Goal: Transaction & Acquisition: Book appointment/travel/reservation

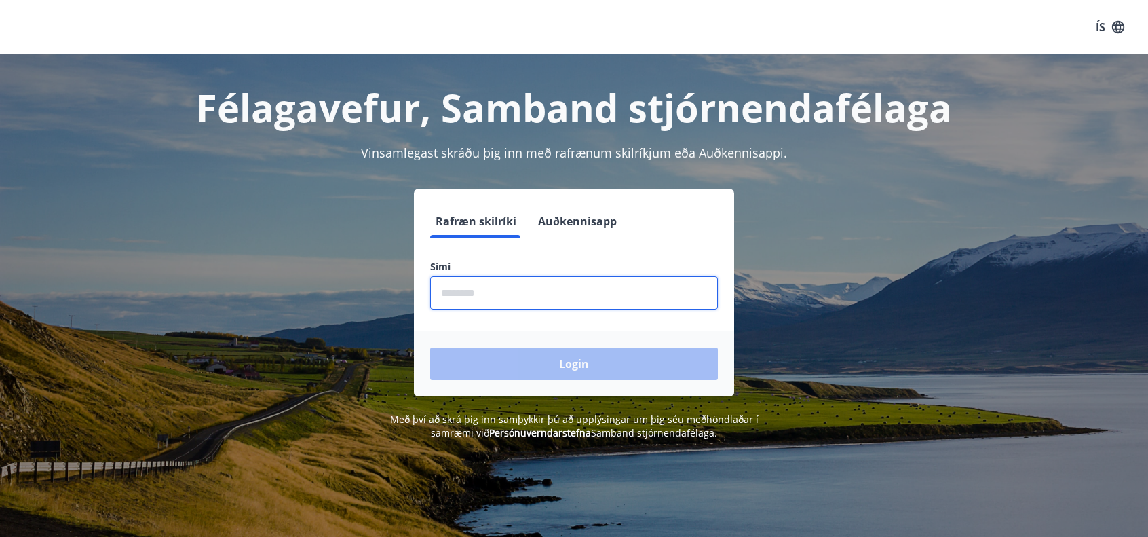
click at [550, 293] on input "phone" at bounding box center [574, 292] width 288 height 33
type input "********"
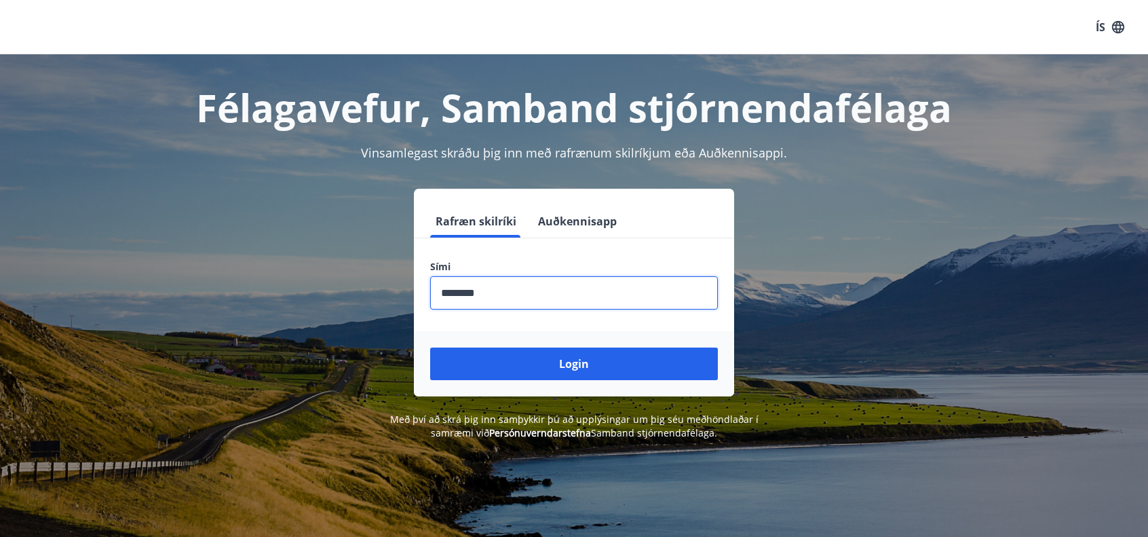
click at [554, 367] on button "Login" at bounding box center [574, 364] width 288 height 33
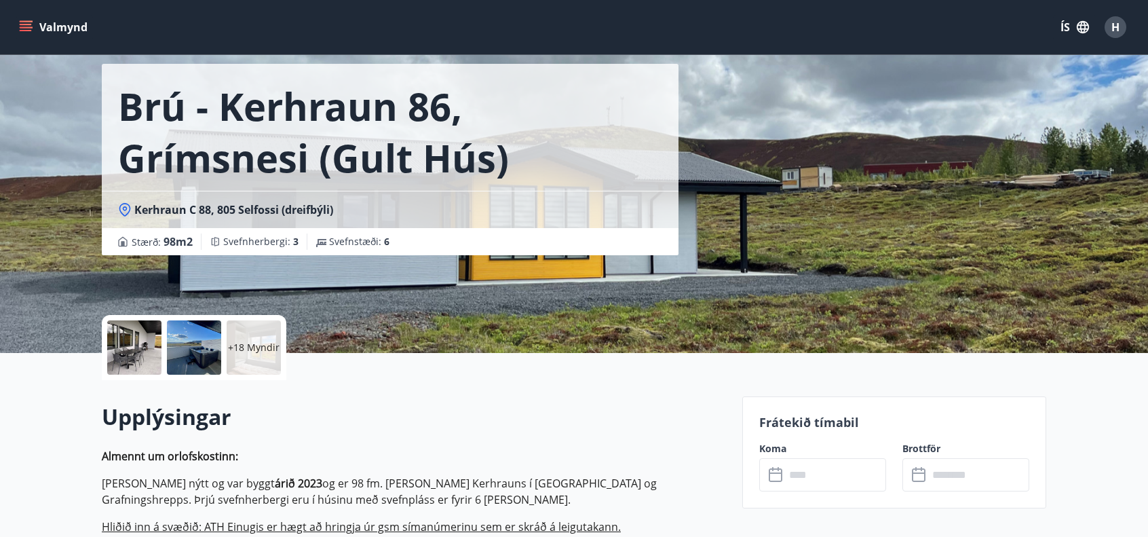
scroll to position [68, 0]
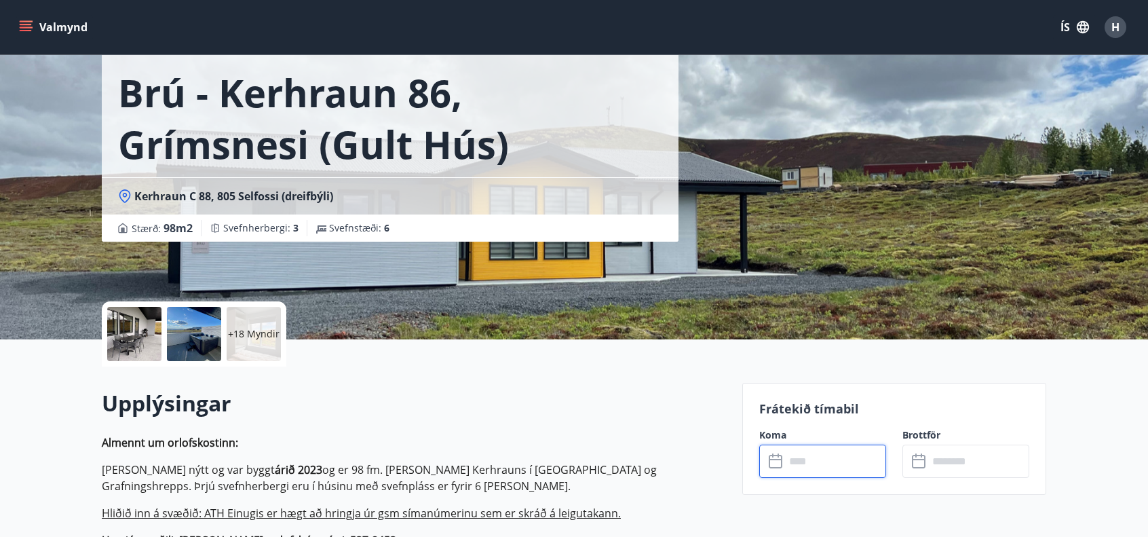
click at [798, 467] on input "text" at bounding box center [835, 461] width 101 height 33
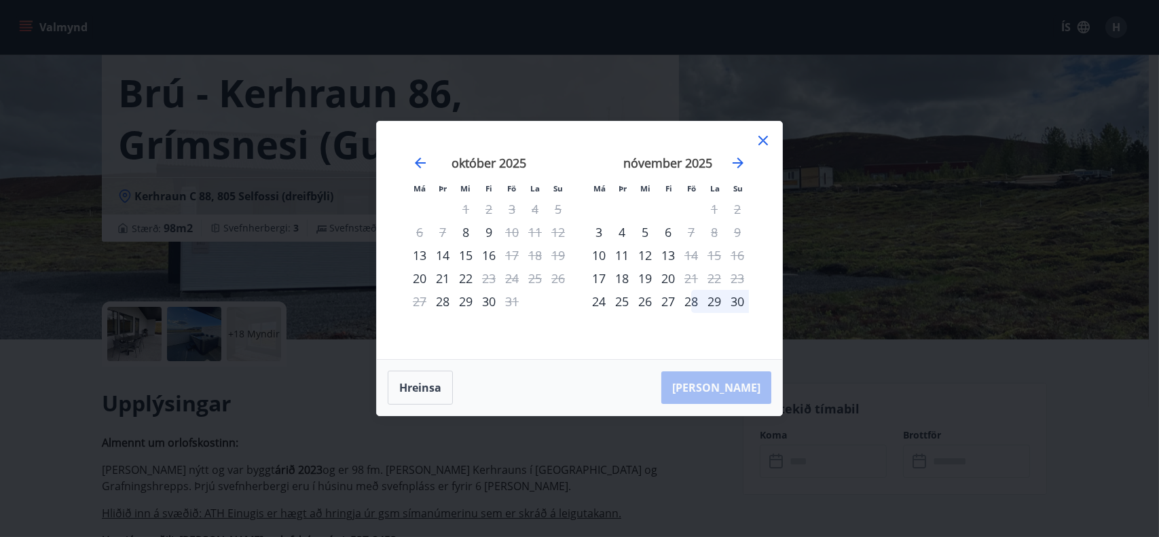
click at [488, 231] on div "9" at bounding box center [488, 232] width 23 height 23
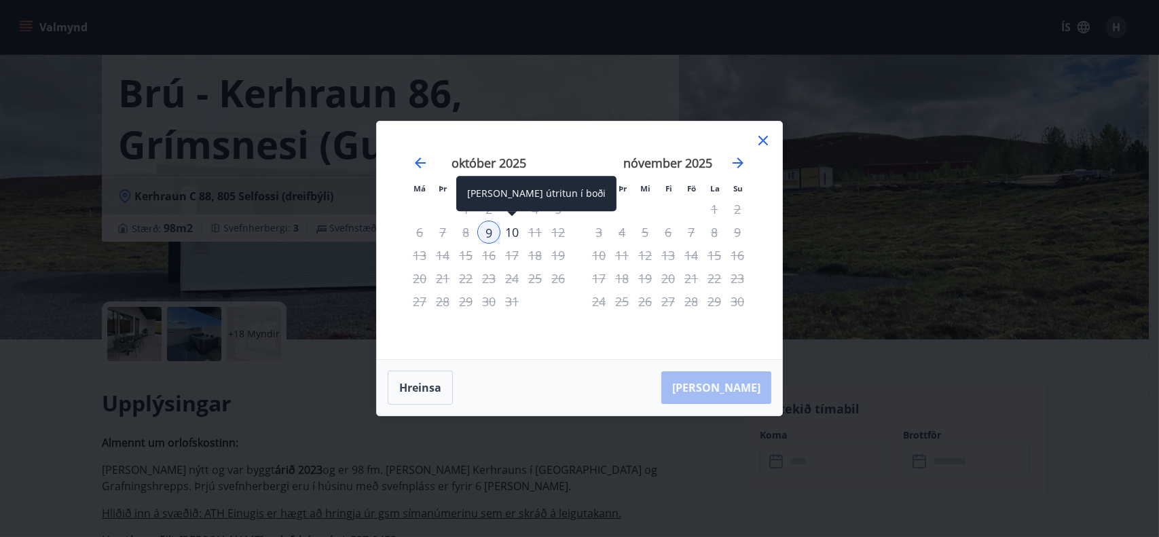
click at [512, 231] on div "10" at bounding box center [511, 232] width 23 height 23
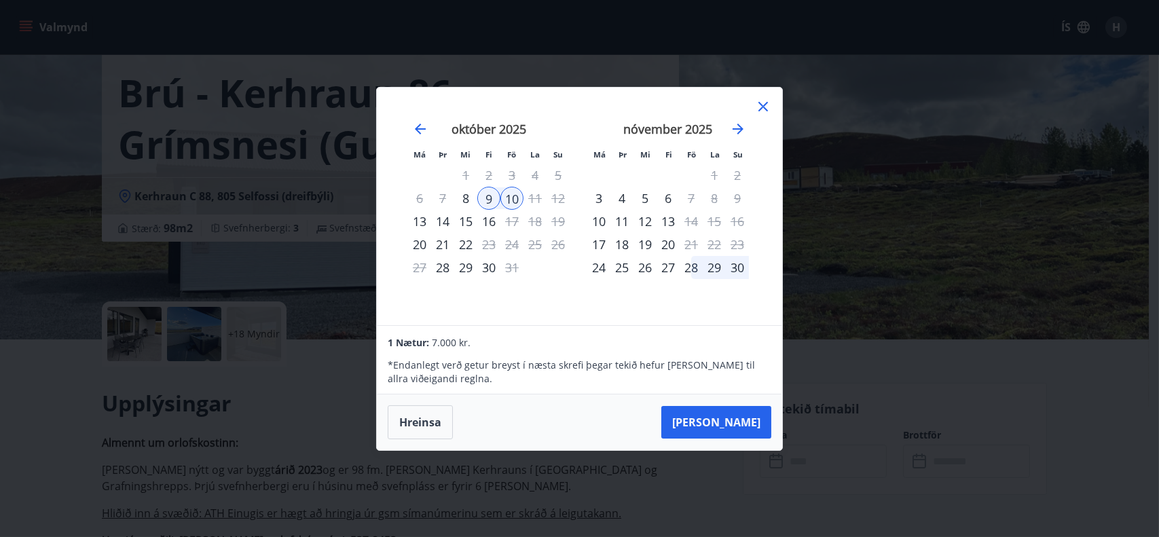
click at [768, 104] on icon at bounding box center [763, 106] width 16 height 16
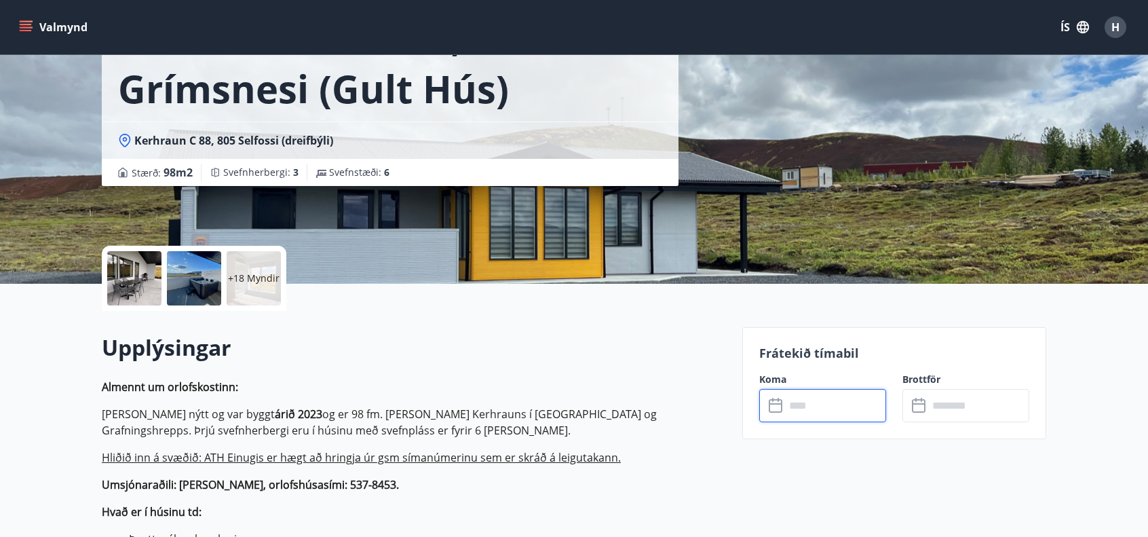
scroll to position [136, 0]
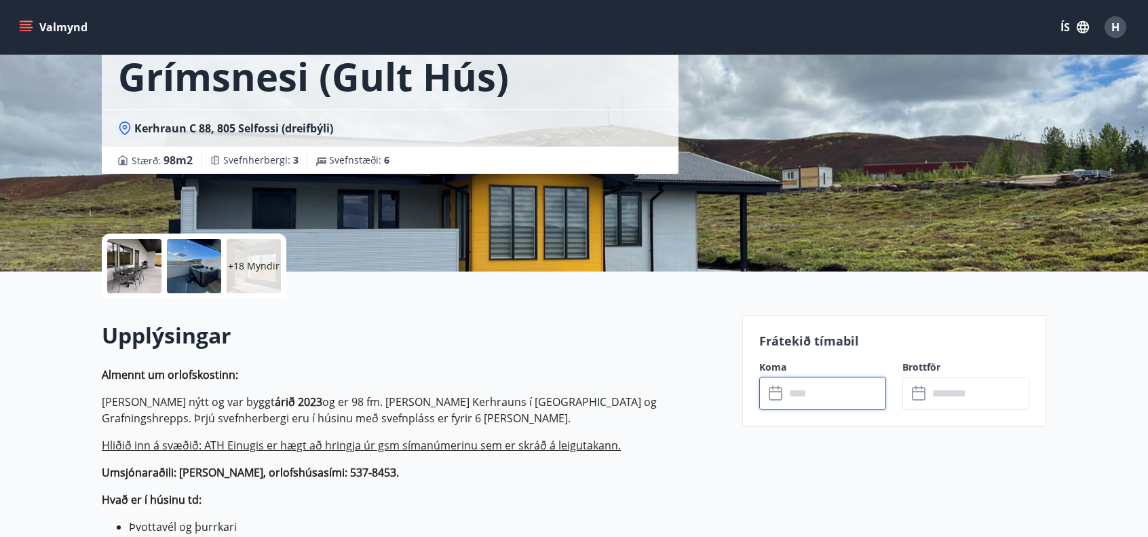
click at [809, 395] on input "text" at bounding box center [835, 393] width 101 height 33
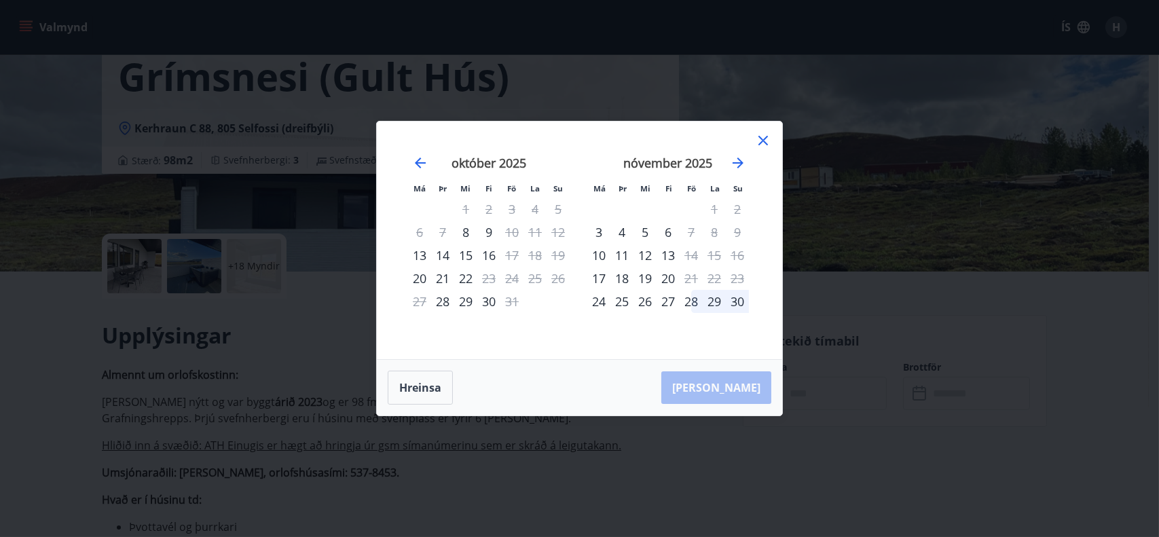
click at [488, 233] on div "9" at bounding box center [488, 232] width 23 height 23
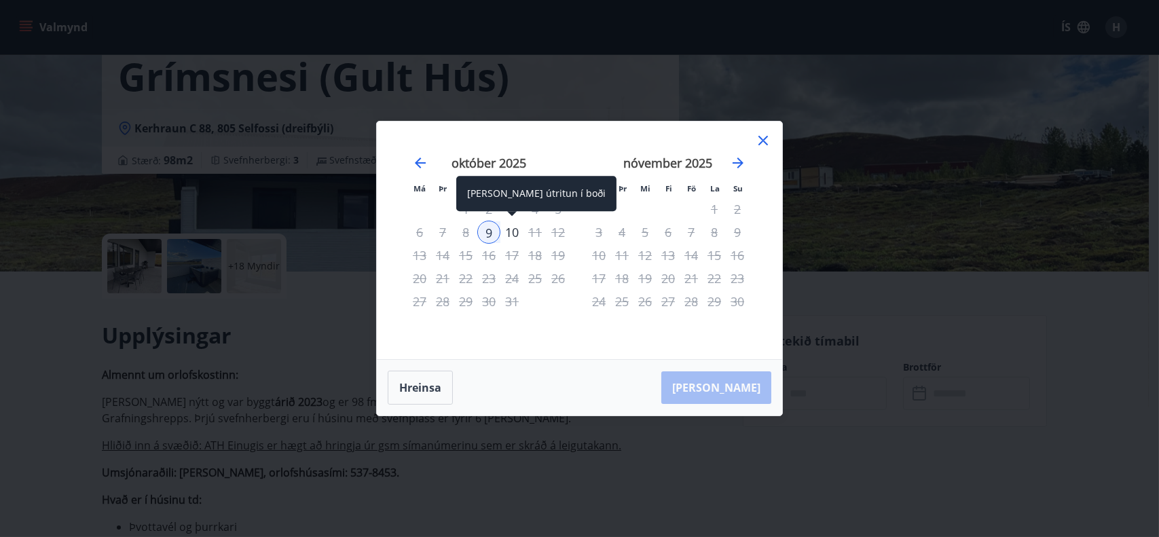
click at [514, 231] on div "10" at bounding box center [511, 232] width 23 height 23
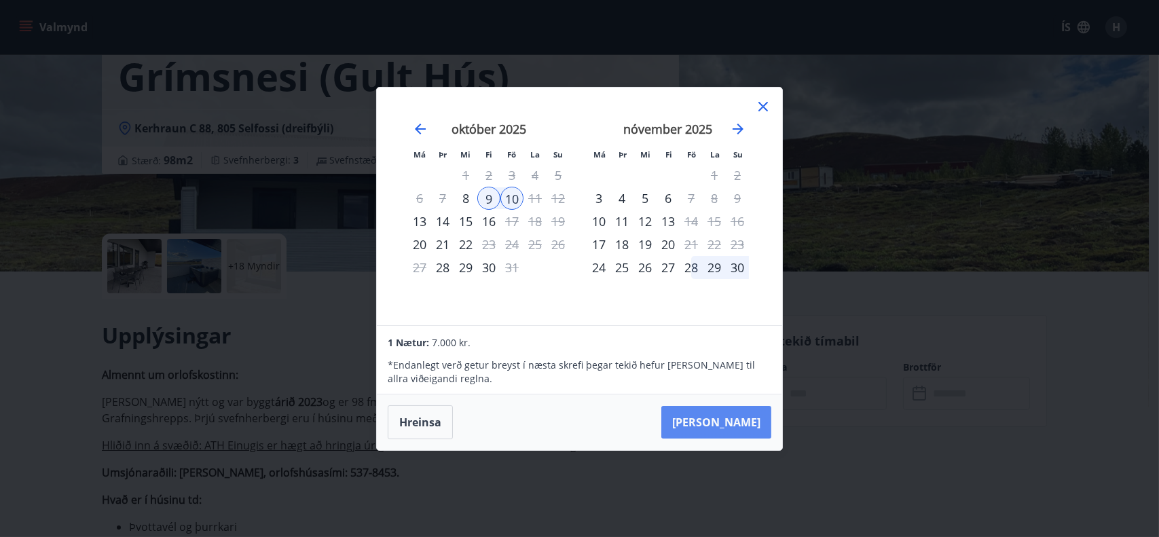
click at [736, 423] on button "[PERSON_NAME]" at bounding box center [716, 422] width 110 height 33
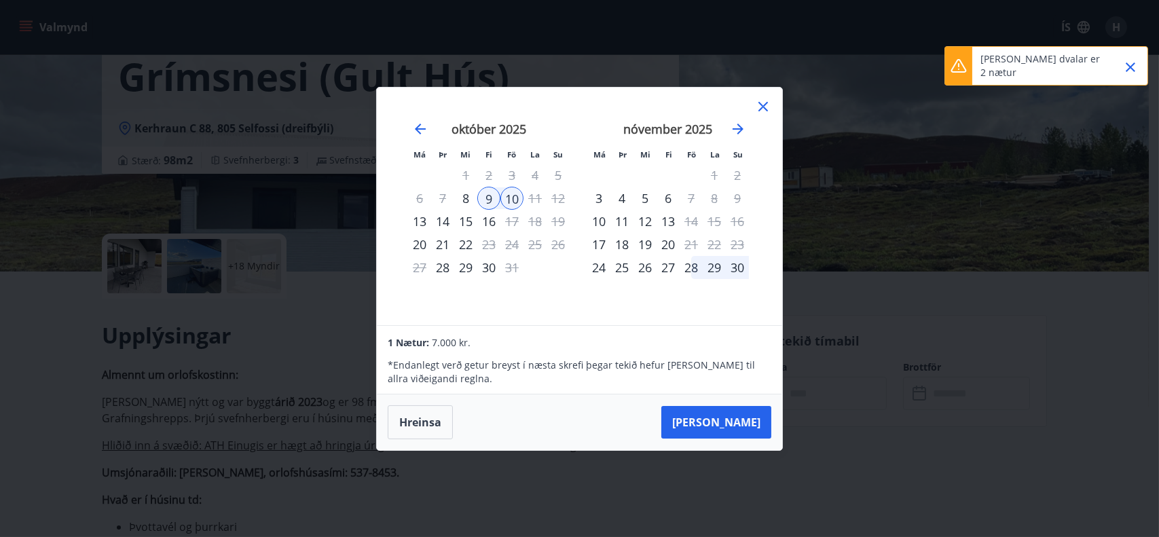
click at [1135, 62] on icon "Close" at bounding box center [1130, 67] width 16 height 16
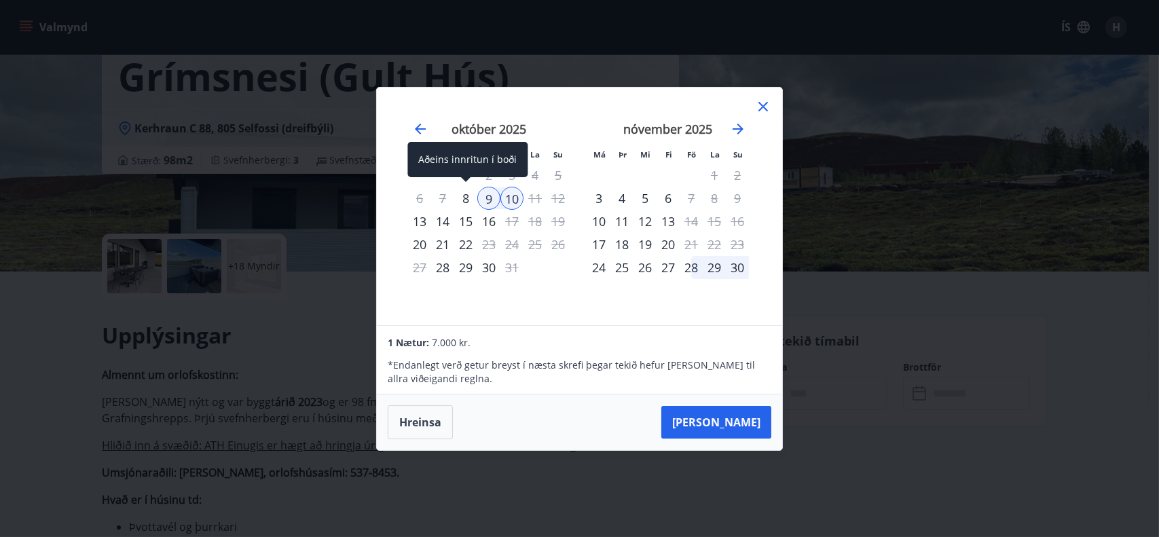
click at [464, 198] on div "8" at bounding box center [465, 198] width 23 height 23
click at [763, 102] on icon at bounding box center [763, 106] width 16 height 16
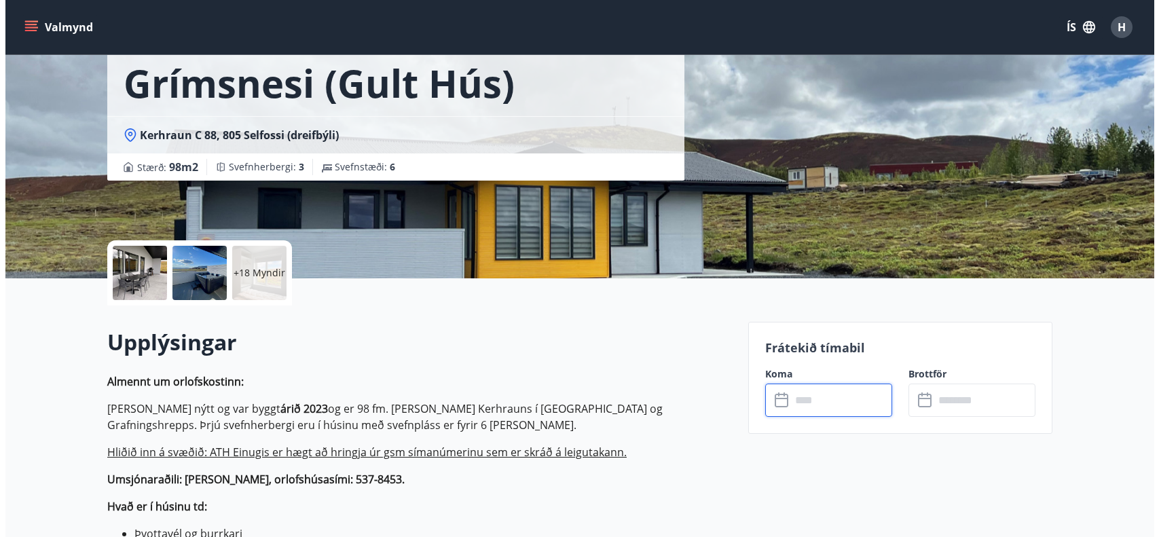
scroll to position [68, 0]
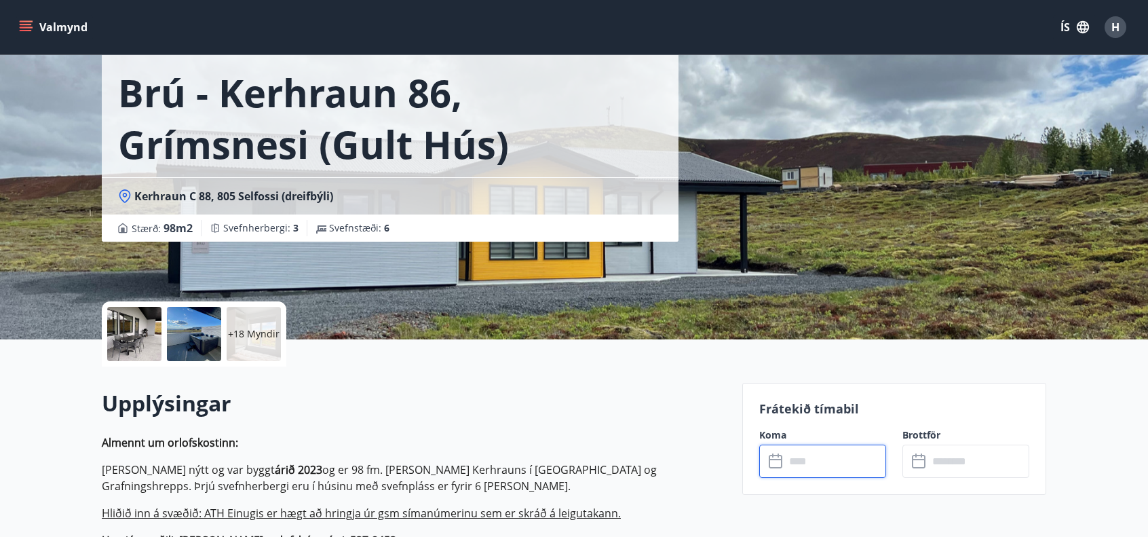
click at [141, 324] on div at bounding box center [134, 334] width 54 height 54
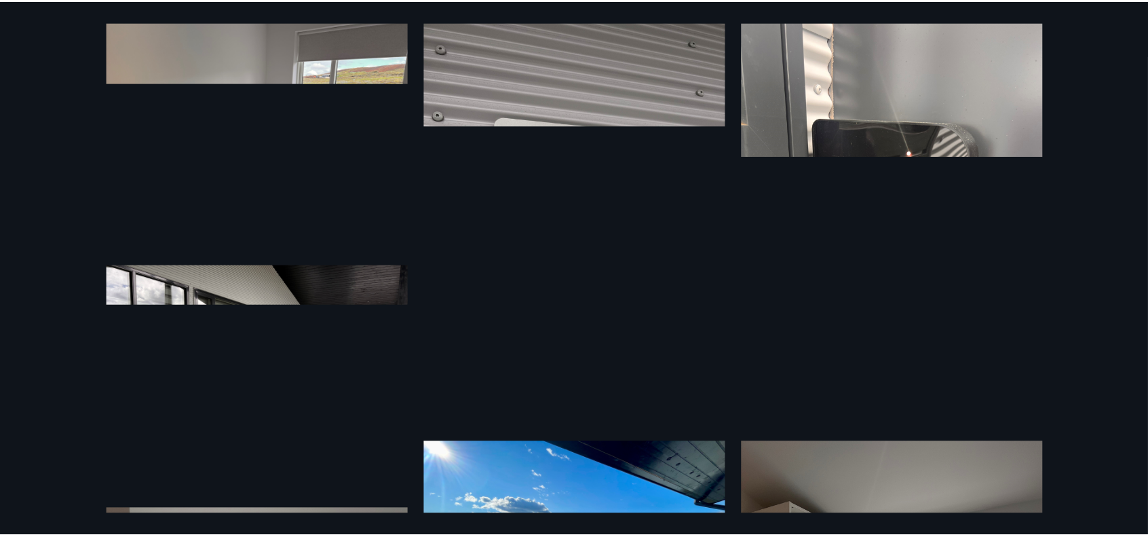
scroll to position [0, 0]
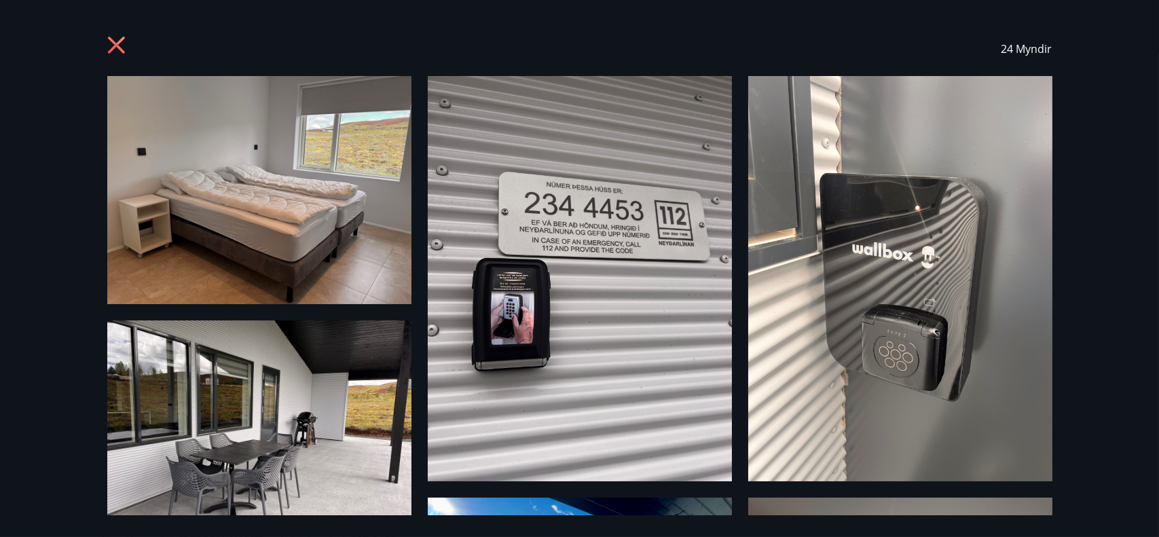
click at [115, 48] on icon at bounding box center [118, 47] width 22 height 22
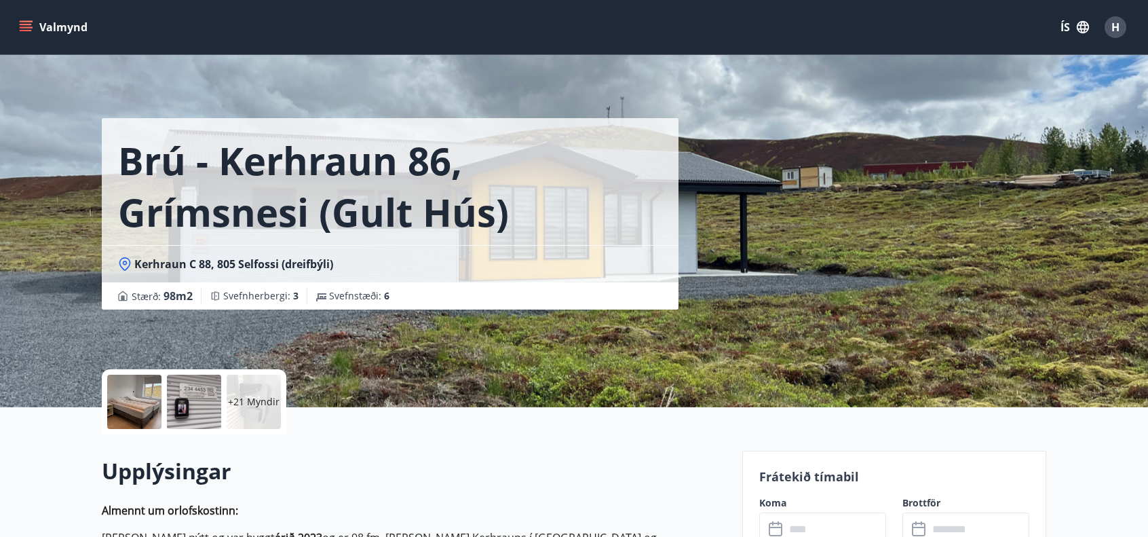
click at [25, 22] on icon "menu" at bounding box center [26, 27] width 14 height 14
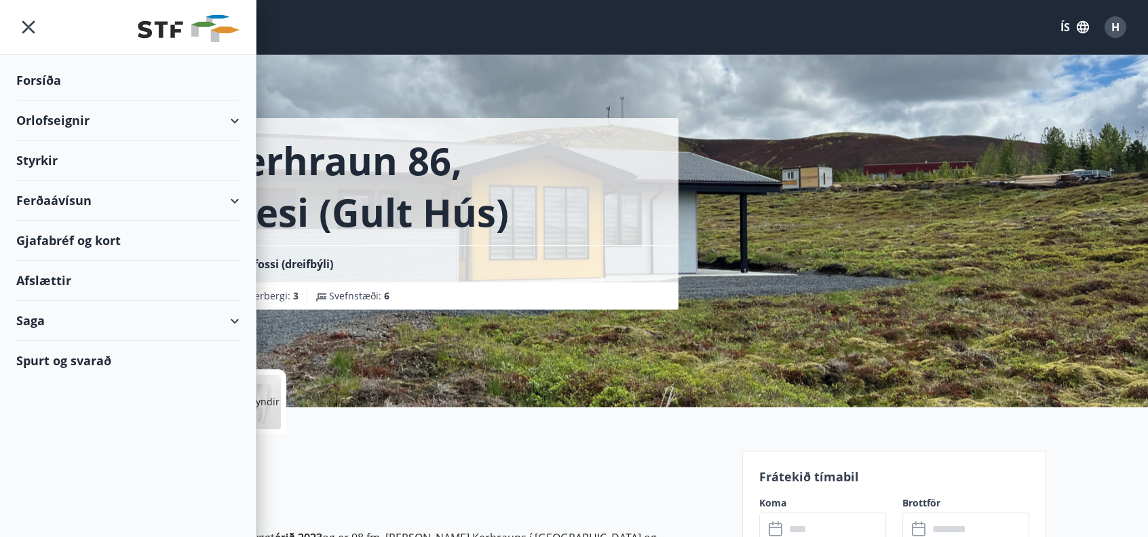
click at [77, 121] on div "Orlofseignir" at bounding box center [127, 120] width 223 height 40
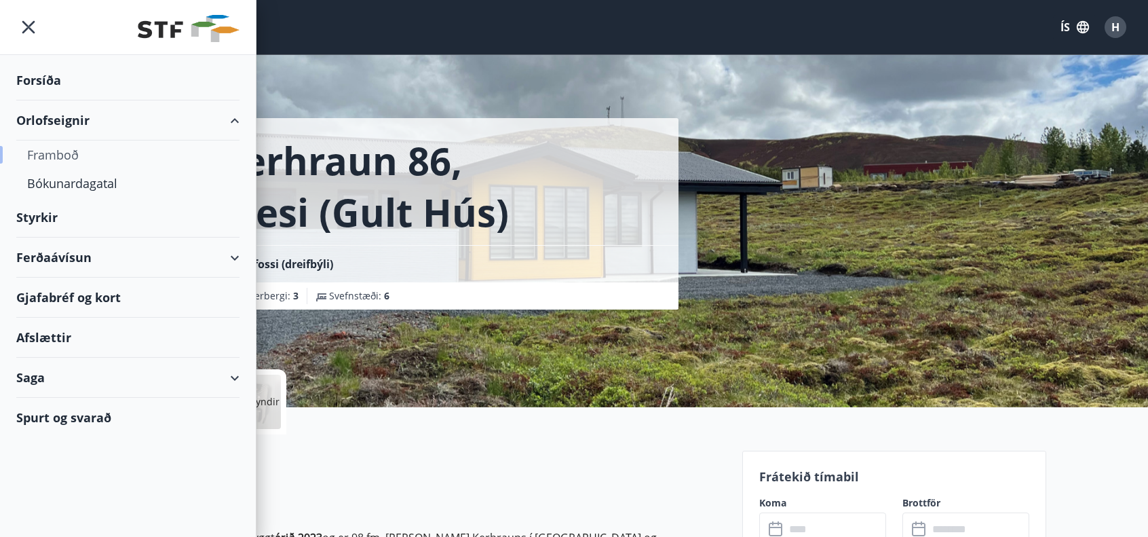
click at [62, 154] on div "Framboð" at bounding box center [128, 154] width 202 height 29
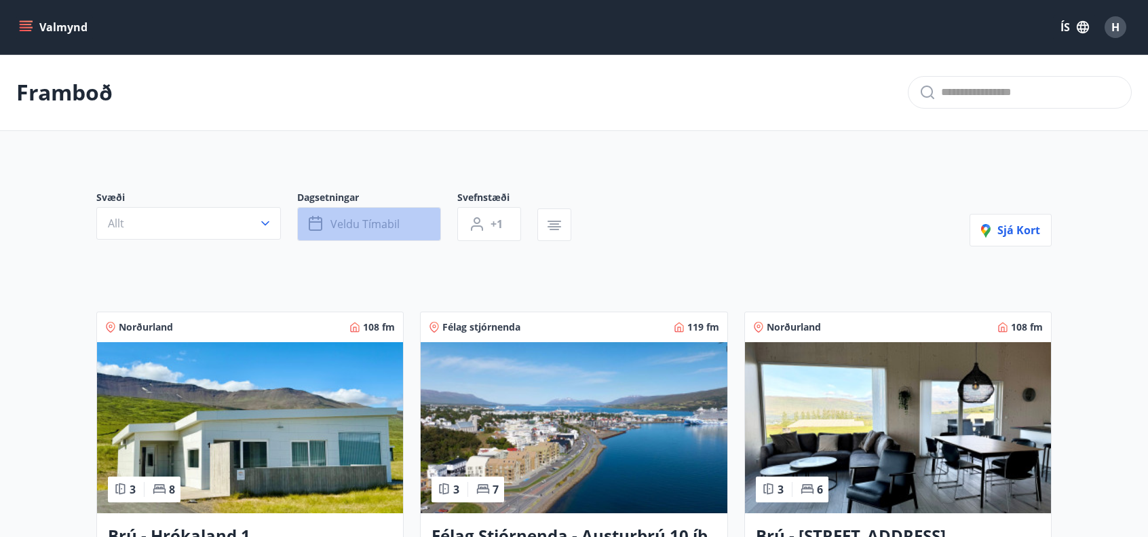
click at [364, 221] on span "Veldu tímabil" at bounding box center [365, 224] width 69 height 15
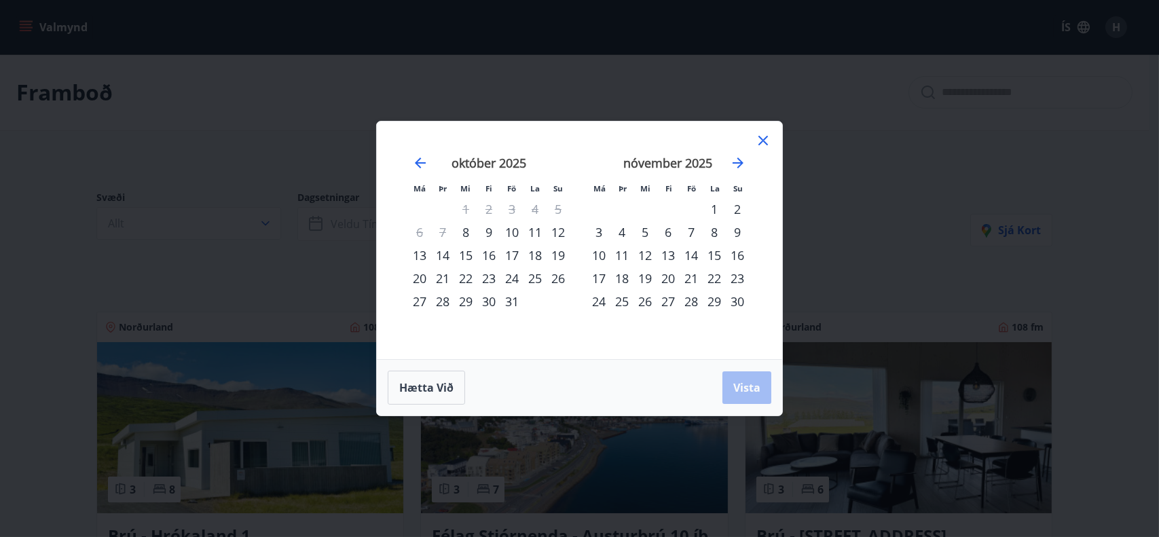
click at [464, 230] on div "8" at bounding box center [465, 232] width 23 height 23
click at [512, 229] on div "10" at bounding box center [511, 232] width 23 height 23
click at [749, 388] on span "Vista" at bounding box center [746, 387] width 27 height 15
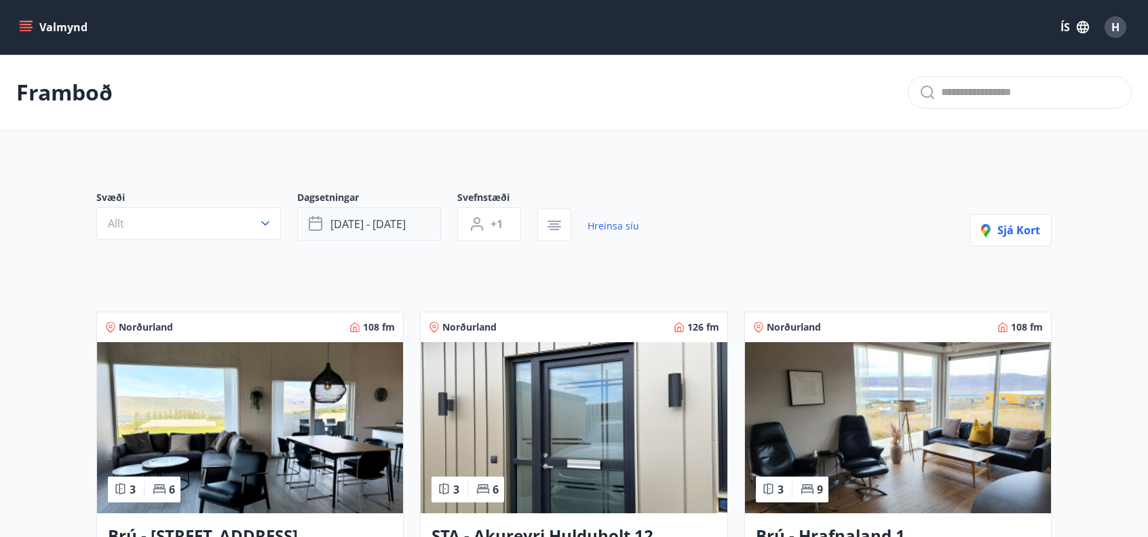
click at [380, 221] on span "[DATE] - [DATE]" at bounding box center [368, 224] width 75 height 15
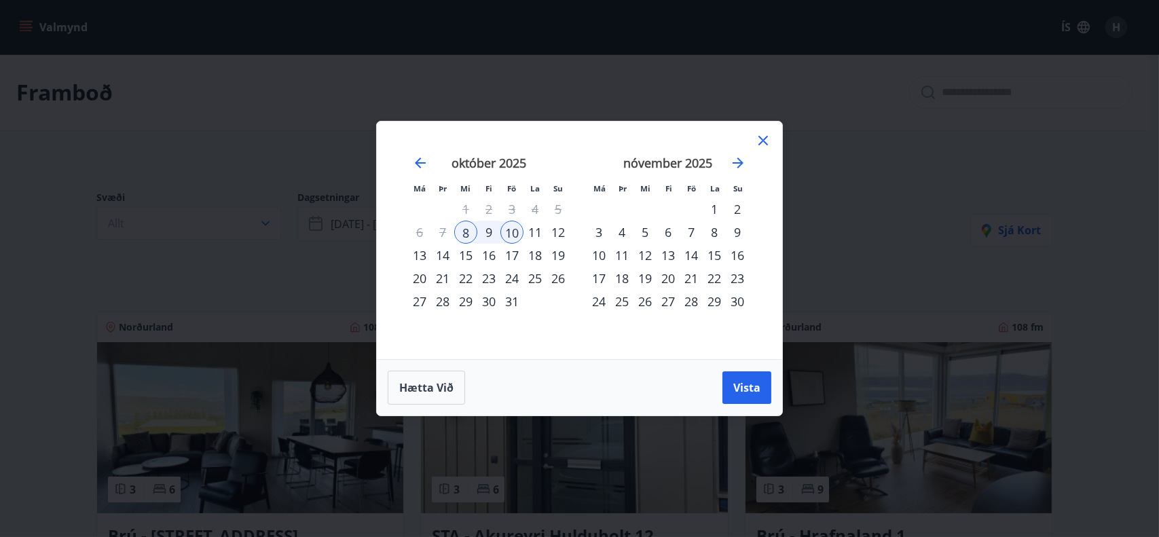
click at [489, 231] on div "9" at bounding box center [488, 232] width 23 height 23
click at [533, 229] on div "11" at bounding box center [534, 232] width 23 height 23
click at [741, 390] on span "Vista" at bounding box center [746, 387] width 27 height 15
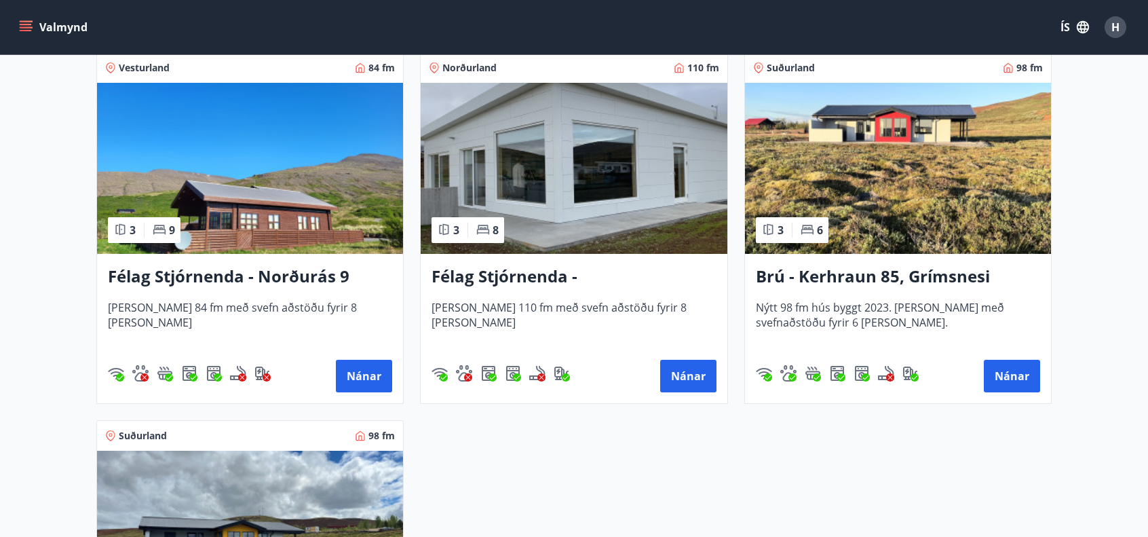
scroll to position [679, 0]
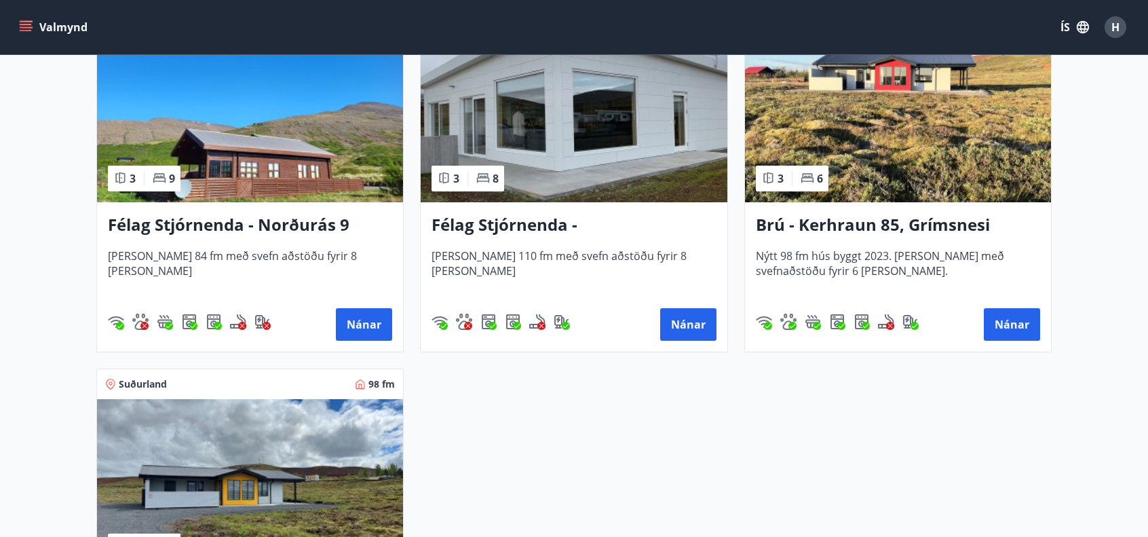
click at [251, 491] on img at bounding box center [250, 484] width 306 height 171
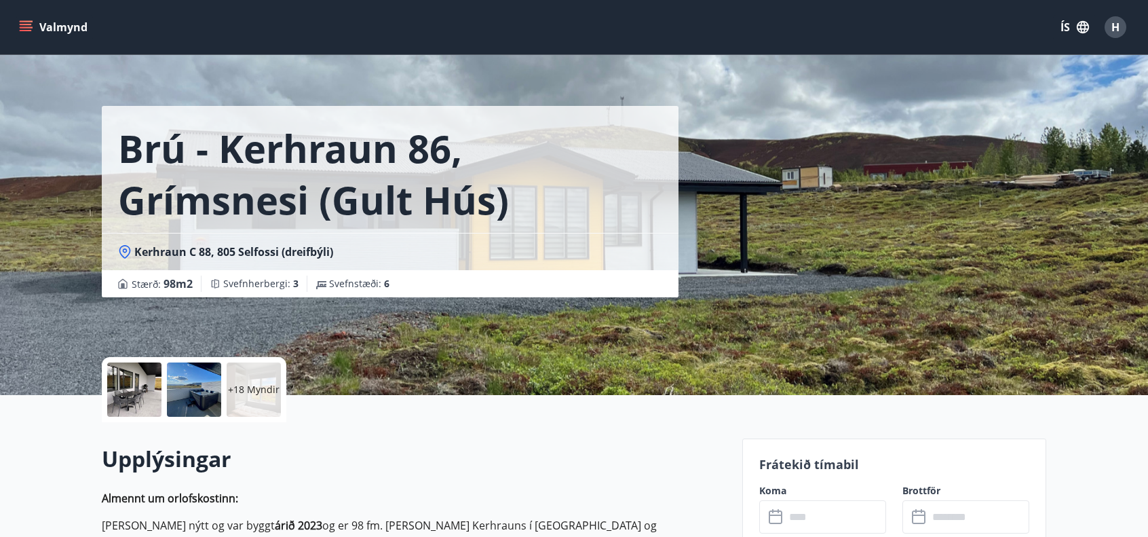
scroll to position [136, 0]
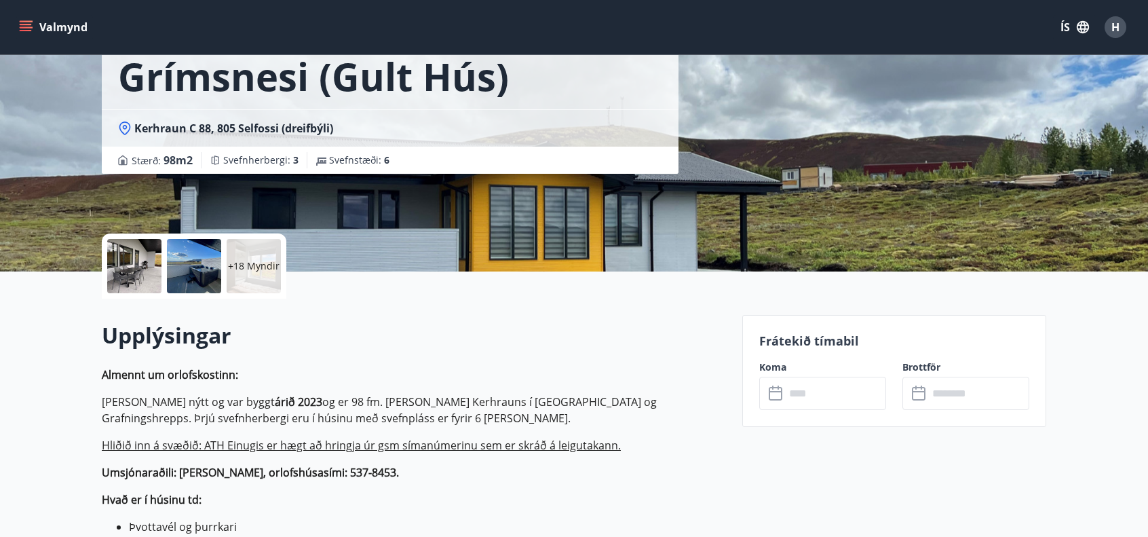
click at [785, 398] on icon at bounding box center [777, 394] width 16 height 16
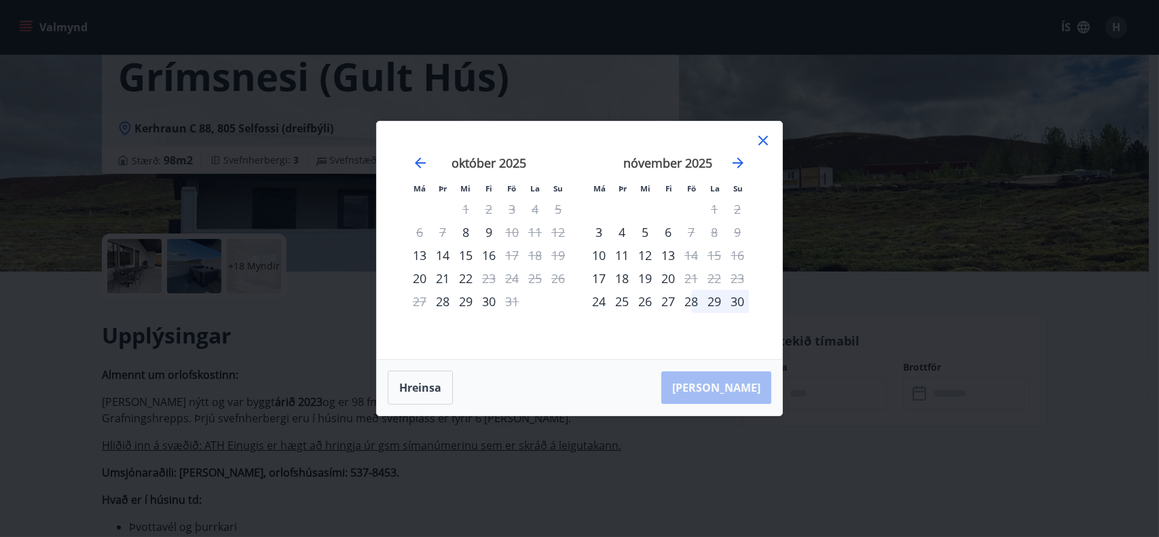
click at [759, 139] on icon at bounding box center [763, 140] width 16 height 16
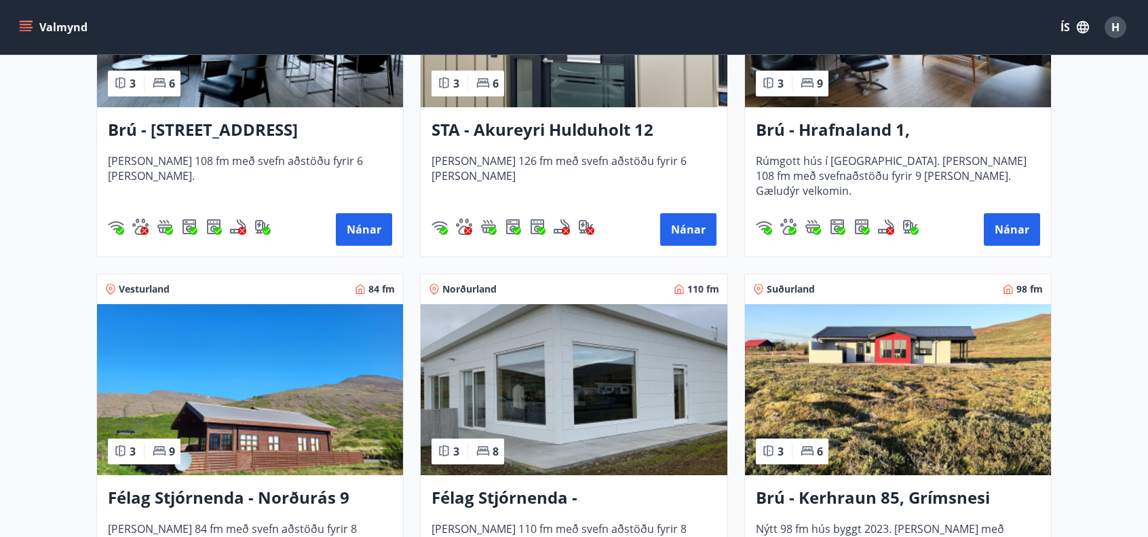
scroll to position [407, 0]
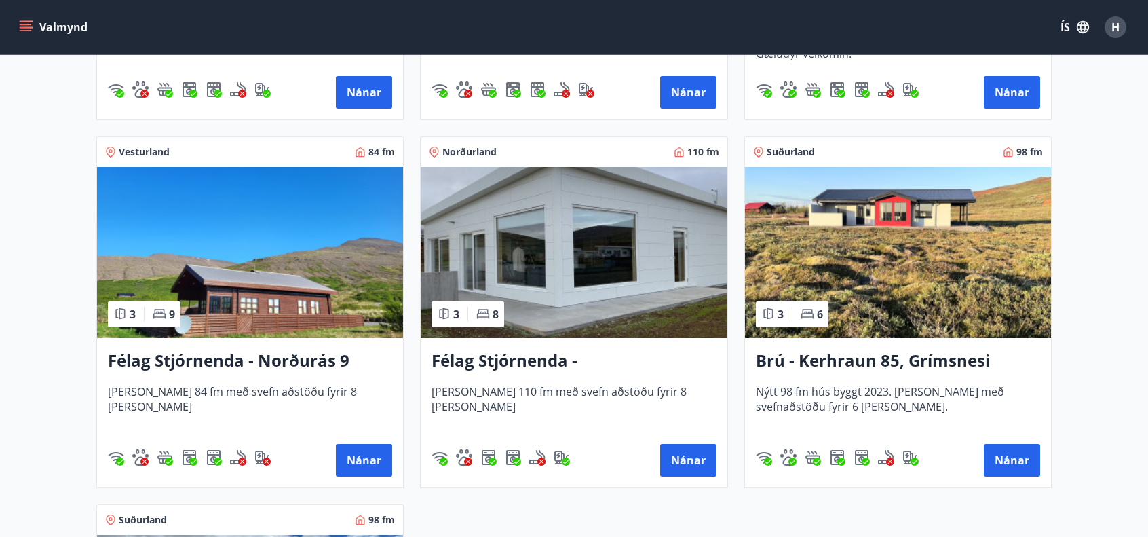
click at [909, 315] on img at bounding box center [898, 252] width 306 height 171
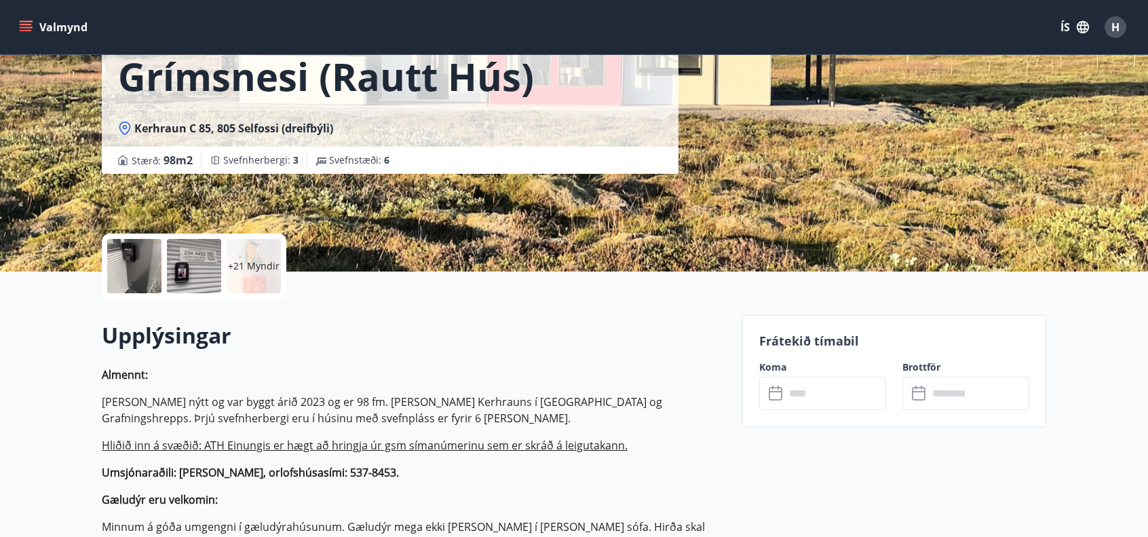
scroll to position [339, 0]
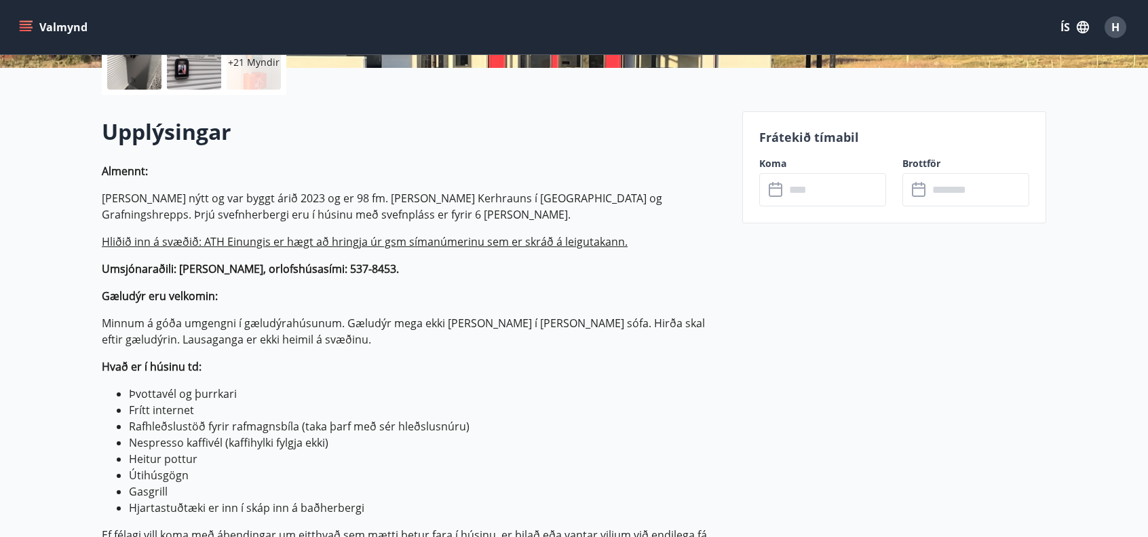
click at [830, 183] on input "text" at bounding box center [835, 189] width 101 height 33
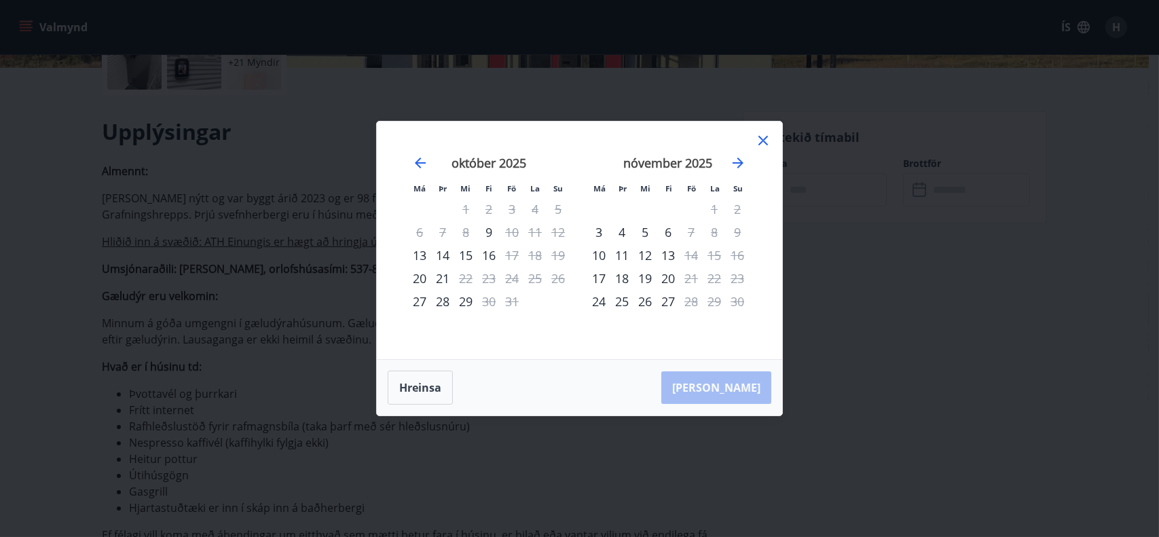
drag, startPoint x: 768, startPoint y: 135, endPoint x: 764, endPoint y: 148, distance: 13.7
click at [768, 135] on icon at bounding box center [763, 140] width 16 height 16
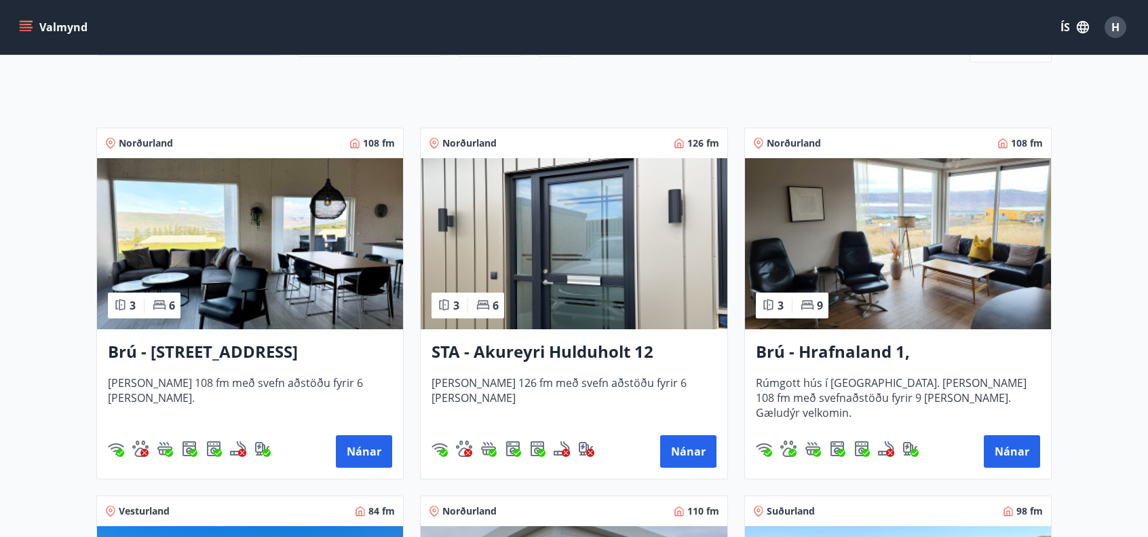
scroll to position [69, 0]
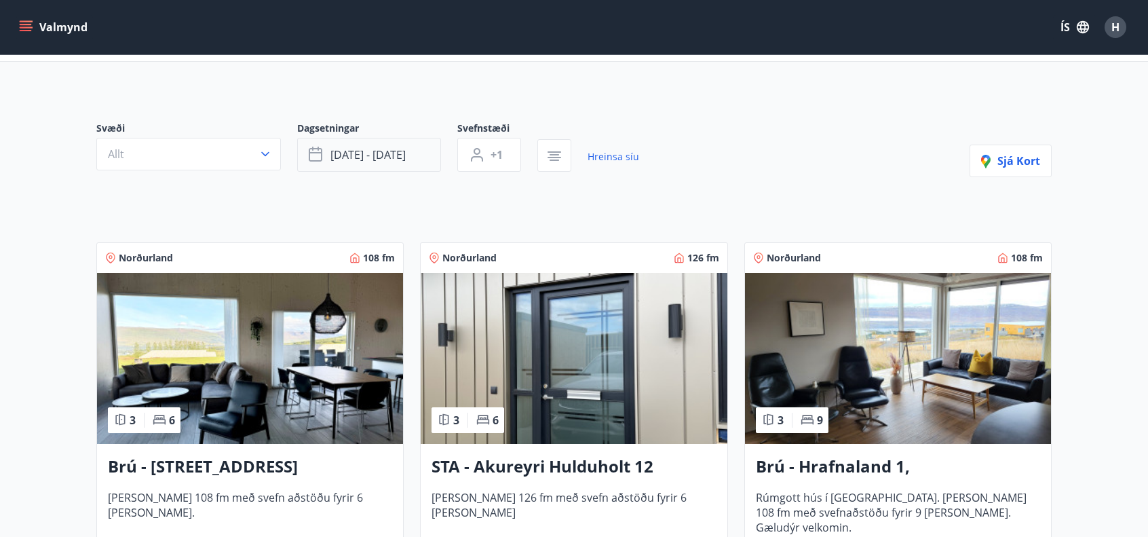
click at [372, 157] on span "[DATE] - [DATE]" at bounding box center [368, 154] width 75 height 15
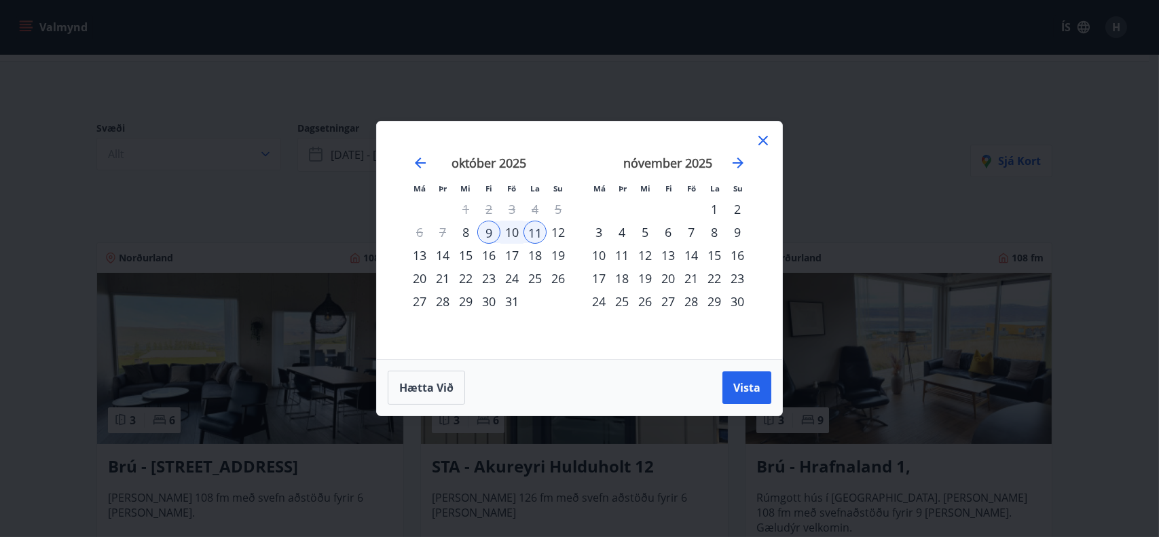
click at [464, 235] on div "8" at bounding box center [465, 232] width 23 height 23
click at [516, 232] on div "10" at bounding box center [511, 232] width 23 height 23
click at [746, 388] on span "Vista" at bounding box center [746, 387] width 27 height 15
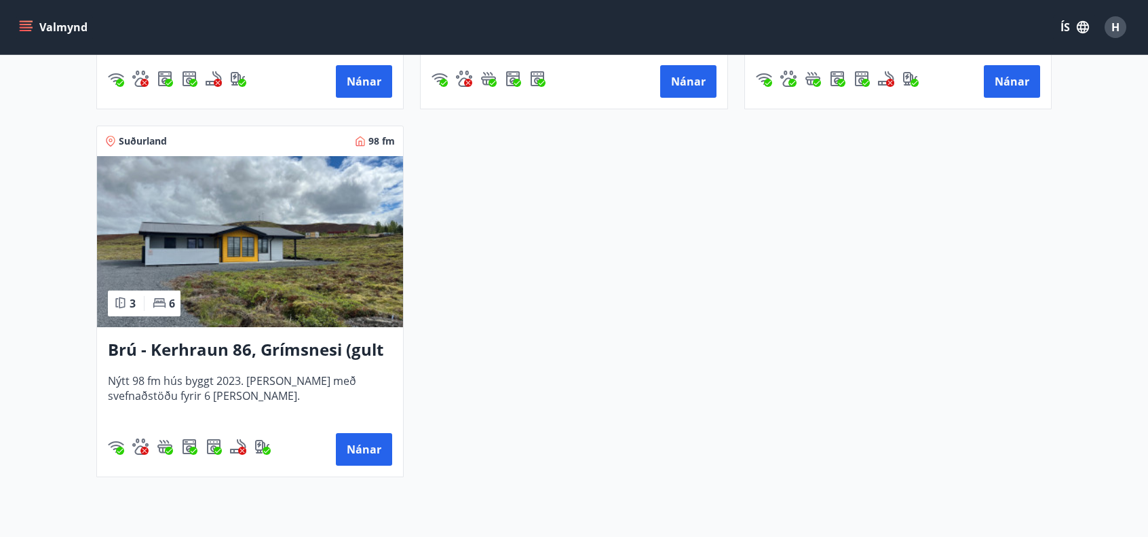
scroll to position [1291, 0]
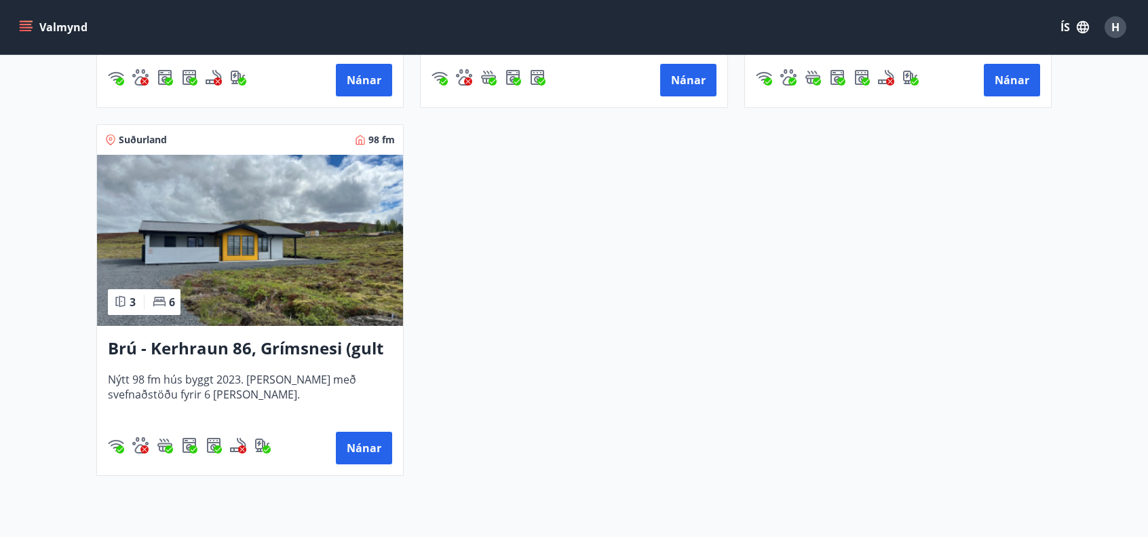
click at [220, 278] on img at bounding box center [250, 240] width 306 height 171
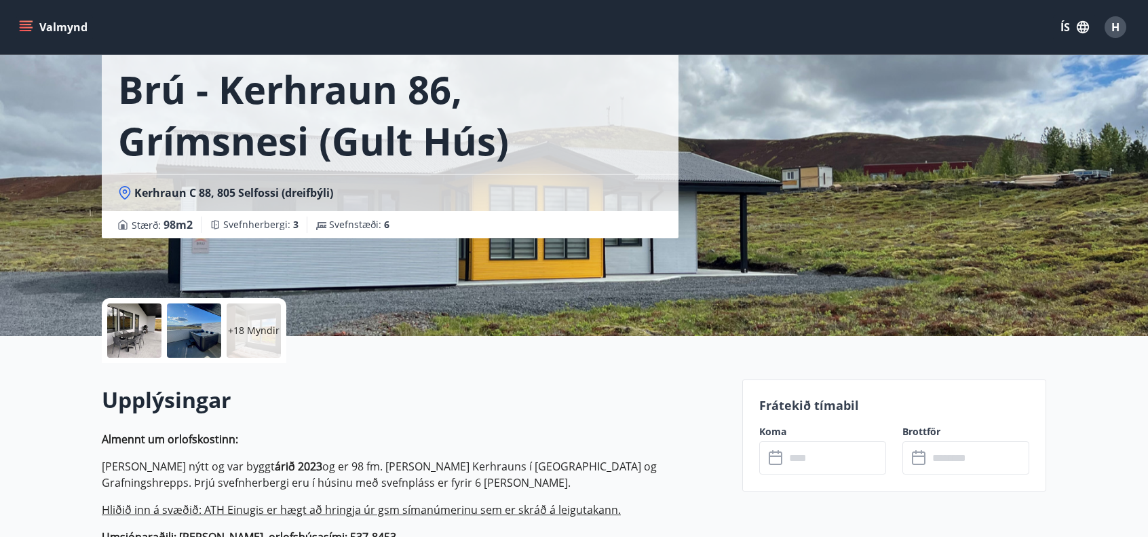
scroll to position [136, 0]
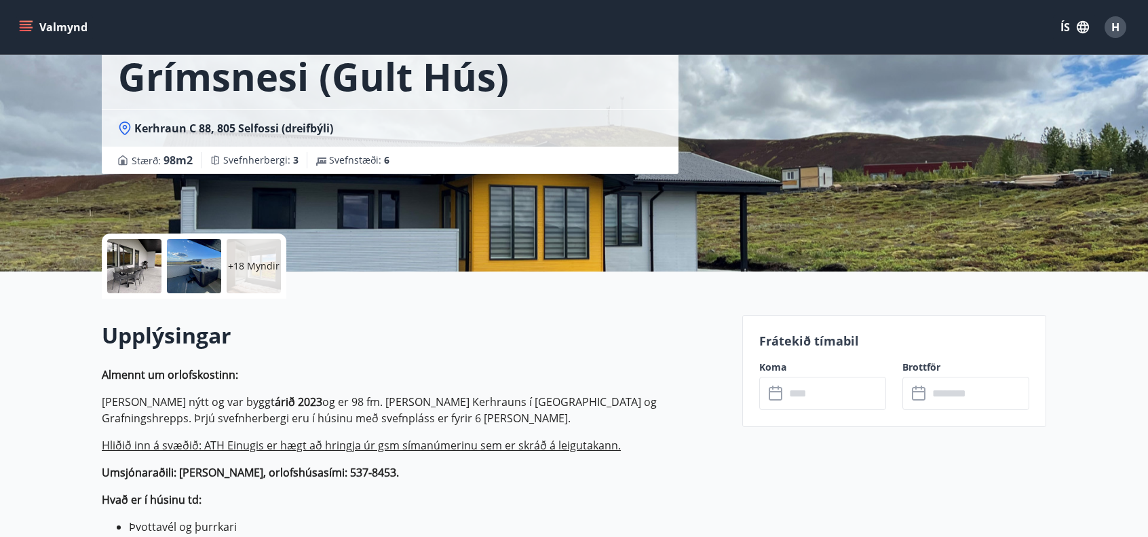
click at [783, 394] on icon at bounding box center [777, 394] width 16 height 16
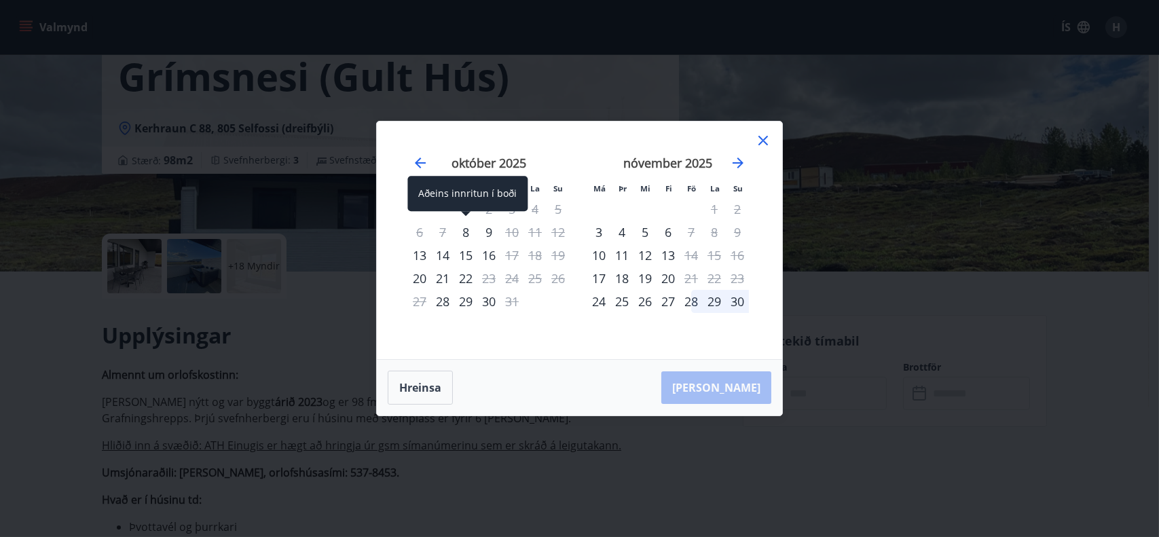
click at [463, 229] on div "8" at bounding box center [465, 232] width 23 height 23
click at [471, 232] on div "8" at bounding box center [465, 232] width 23 height 23
click at [466, 231] on div "8" at bounding box center [465, 232] width 23 height 23
click at [491, 231] on div "9" at bounding box center [488, 232] width 23 height 23
click at [516, 231] on div "10" at bounding box center [511, 232] width 23 height 23
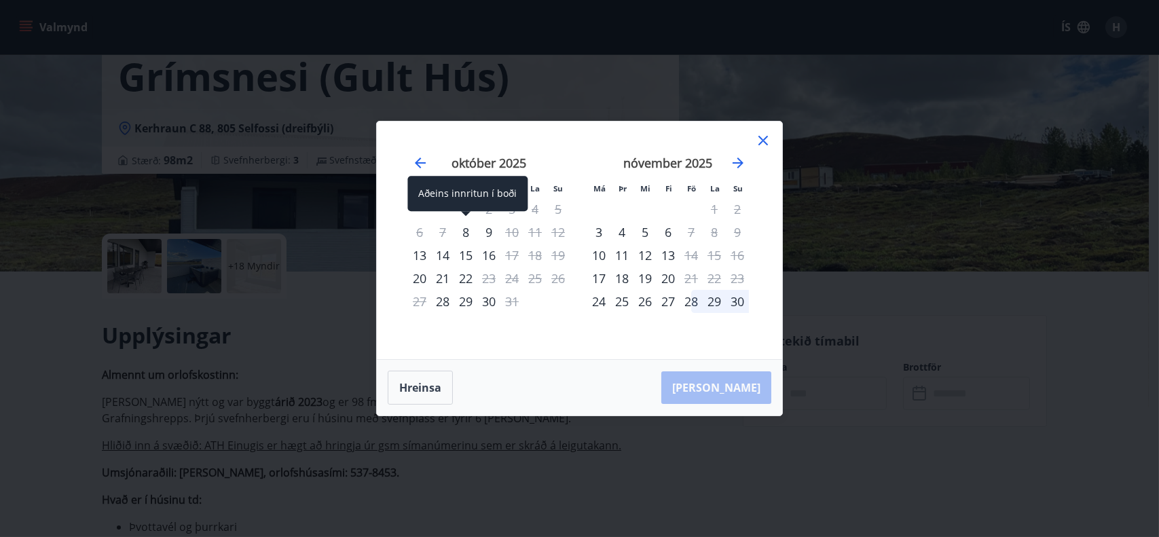
click at [466, 231] on div "8" at bounding box center [465, 232] width 23 height 23
click at [491, 233] on div "9" at bounding box center [488, 232] width 23 height 23
click at [763, 138] on icon at bounding box center [763, 140] width 16 height 16
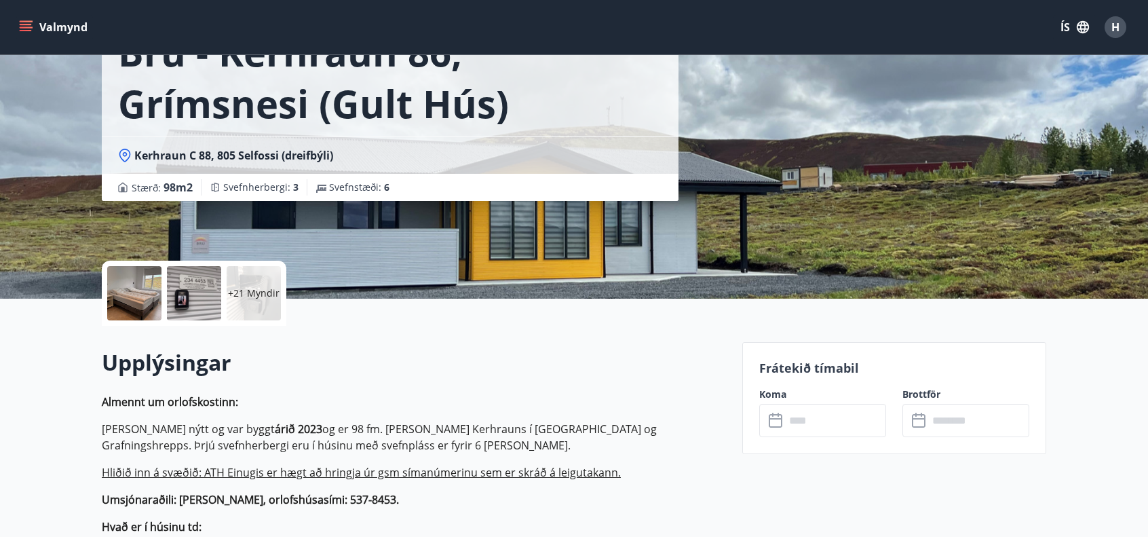
scroll to position [136, 0]
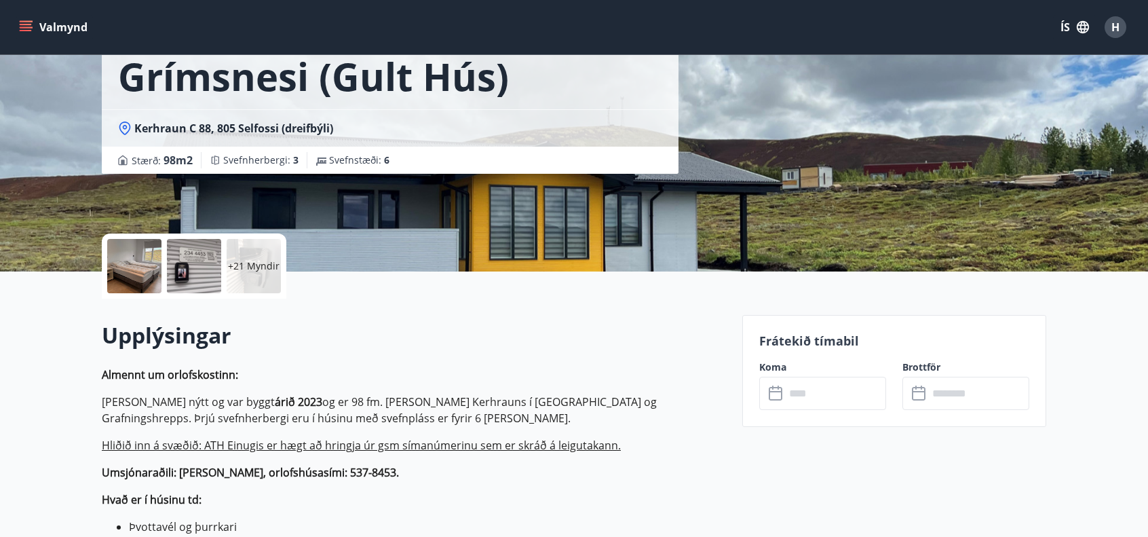
click at [799, 392] on input "text" at bounding box center [835, 393] width 101 height 33
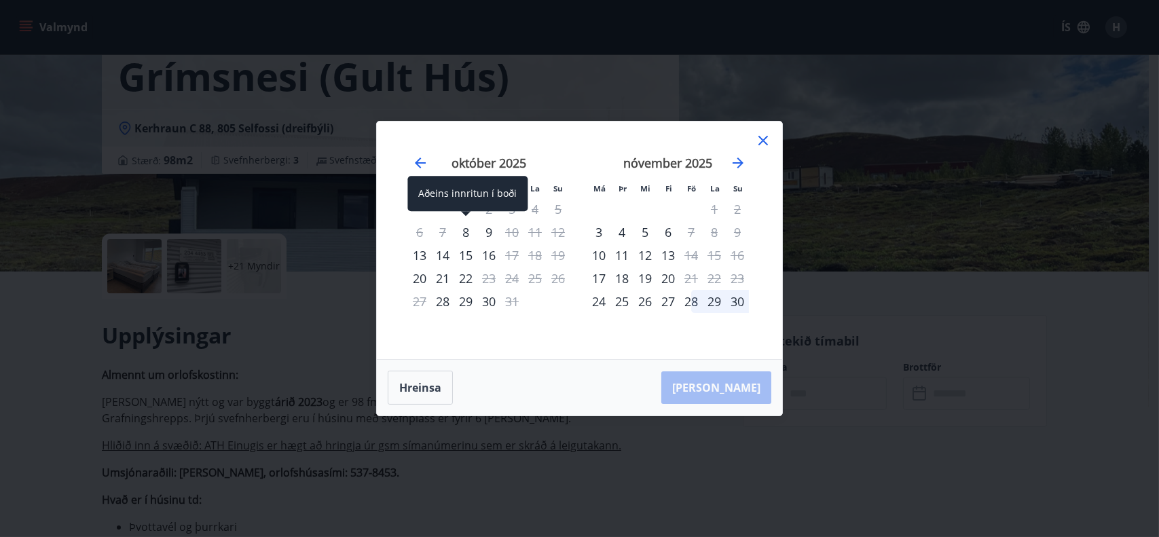
click at [462, 228] on div "8" at bounding box center [465, 232] width 23 height 23
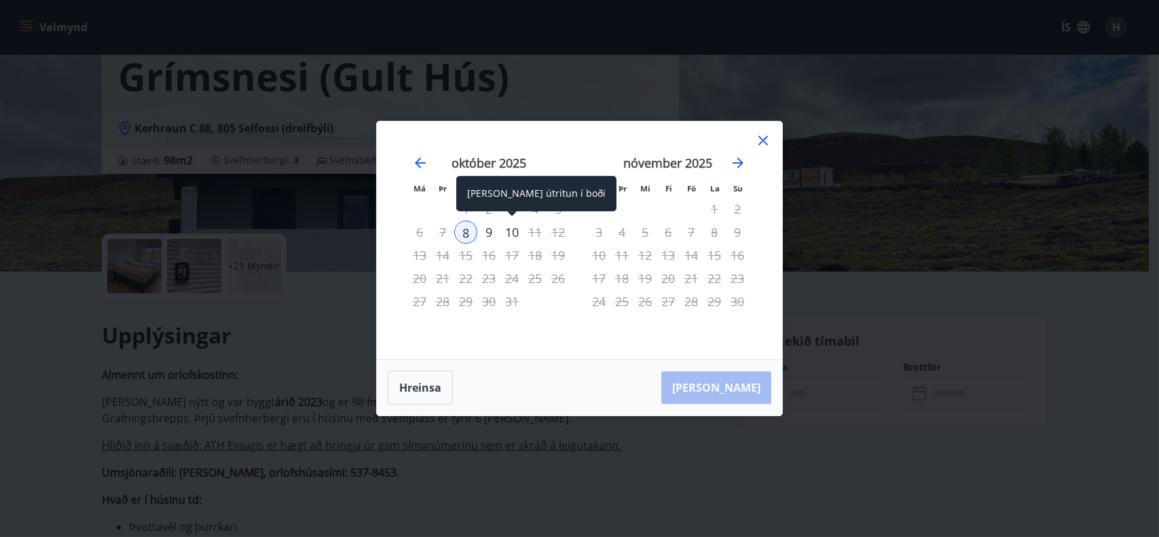
click at [509, 231] on div "10" at bounding box center [511, 232] width 23 height 23
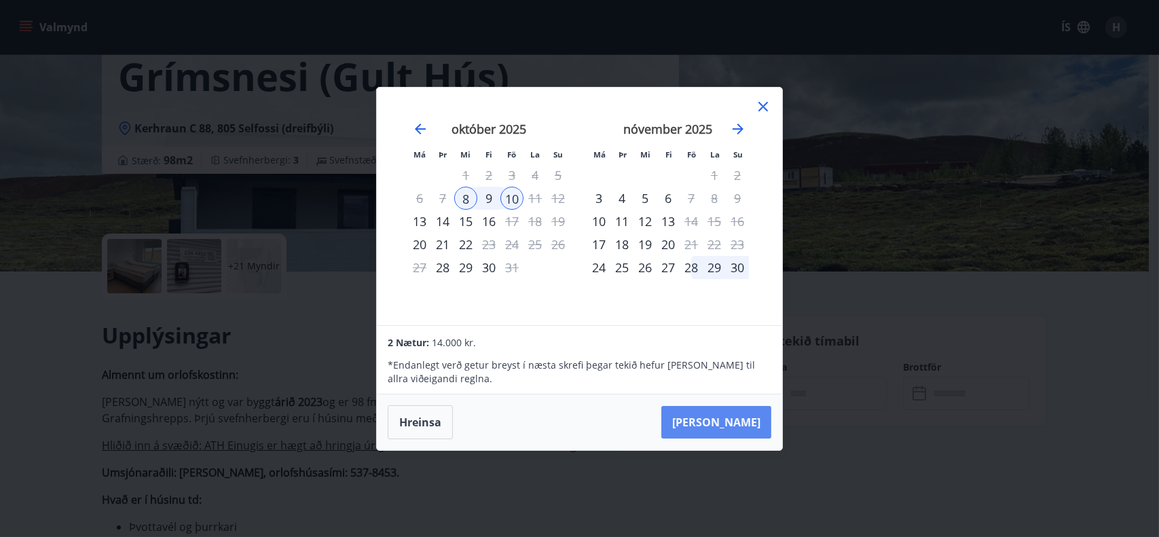
click at [738, 421] on button "[PERSON_NAME]" at bounding box center [716, 422] width 110 height 33
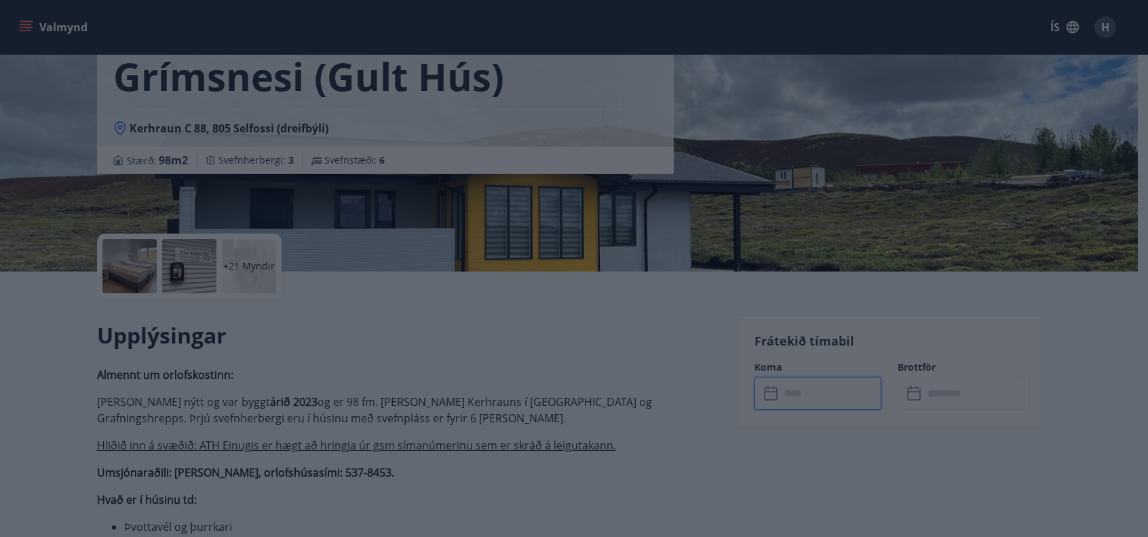
type input "******"
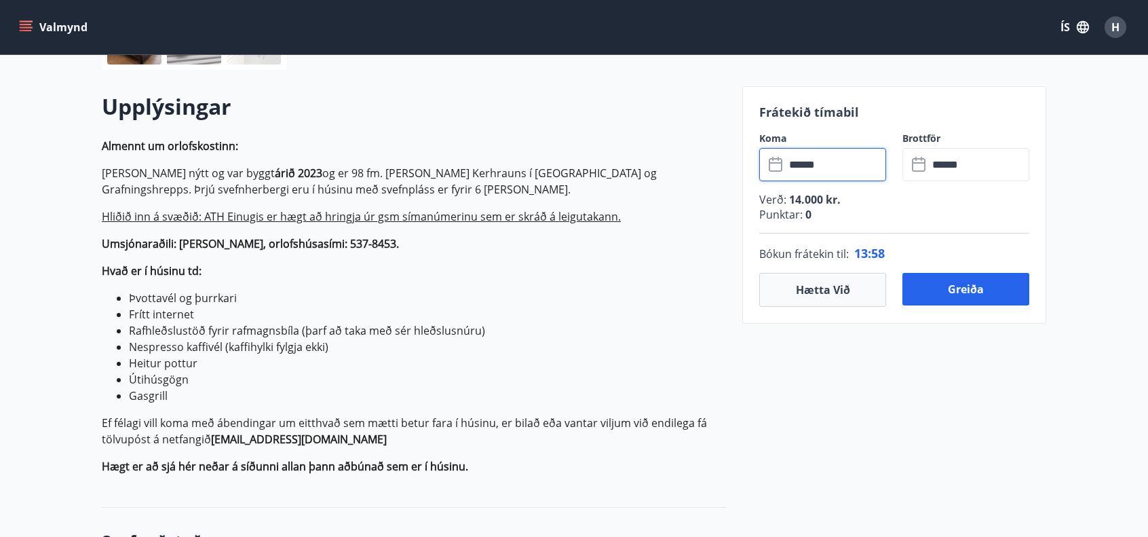
scroll to position [407, 0]
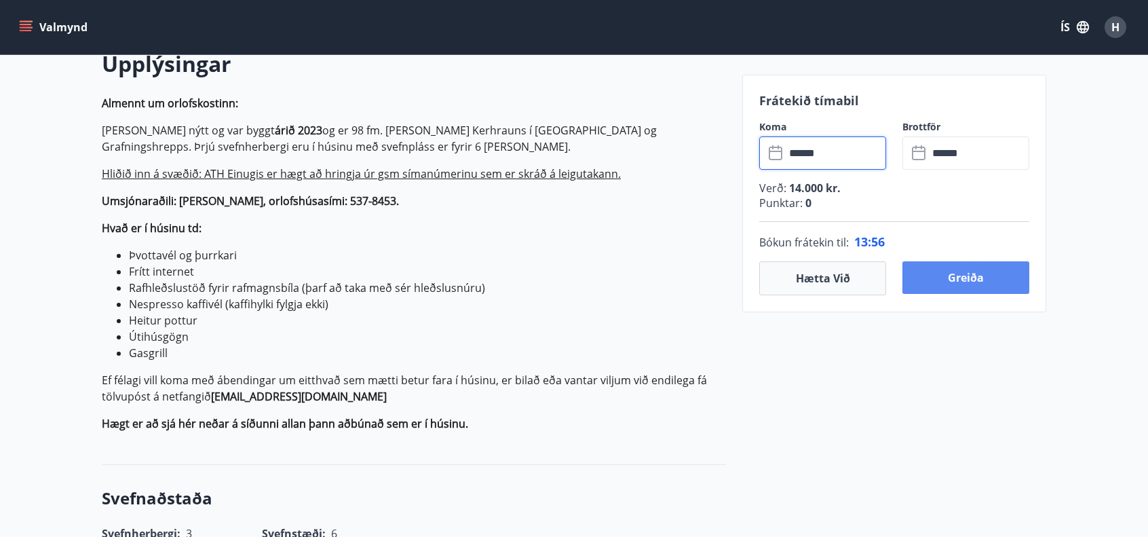
click at [969, 284] on button "Greiða" at bounding box center [966, 277] width 127 height 33
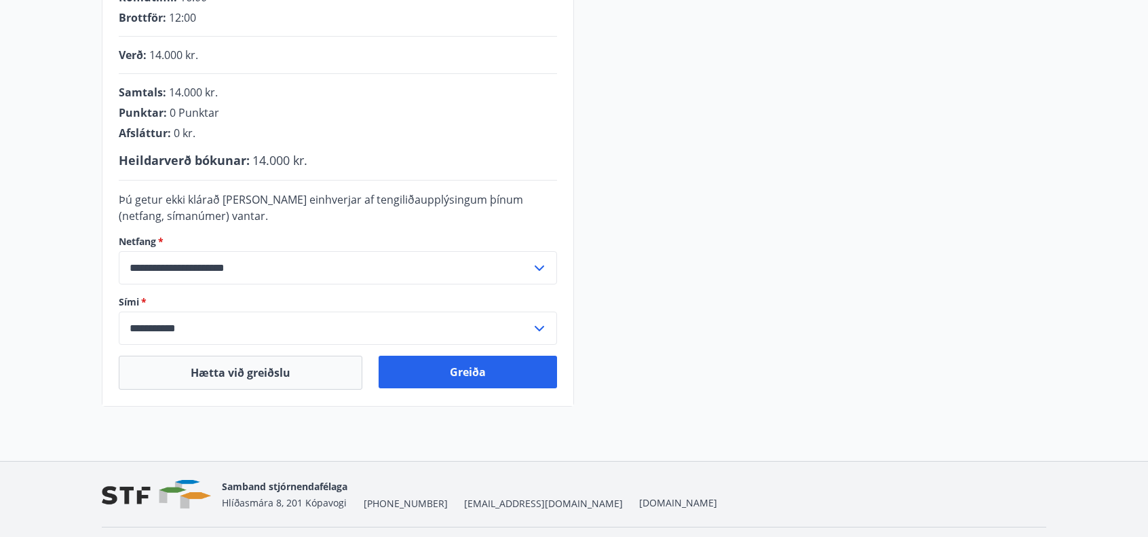
scroll to position [360, 0]
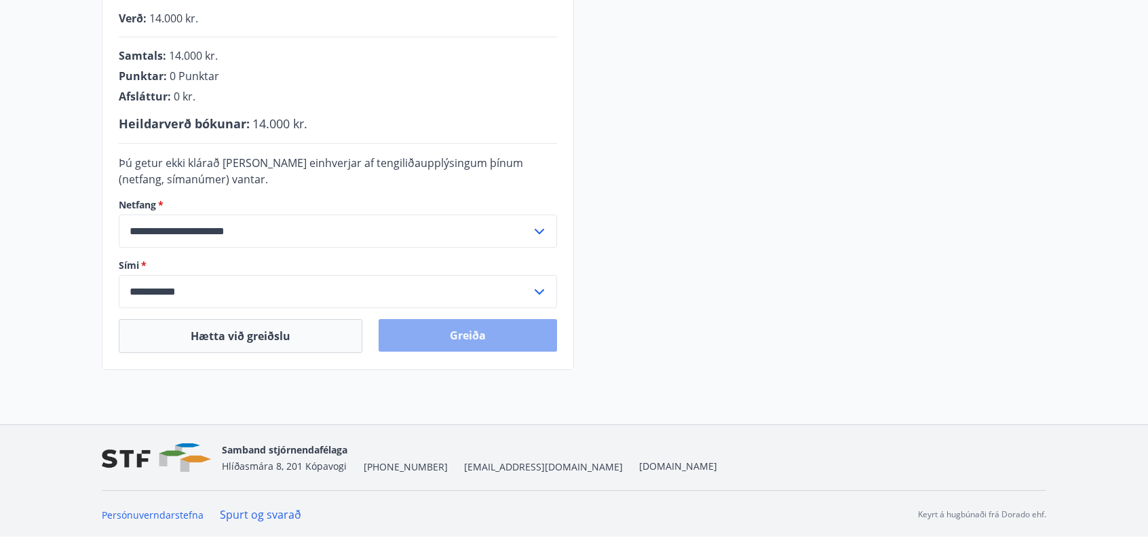
click at [473, 333] on button "Greiða" at bounding box center [468, 335] width 179 height 33
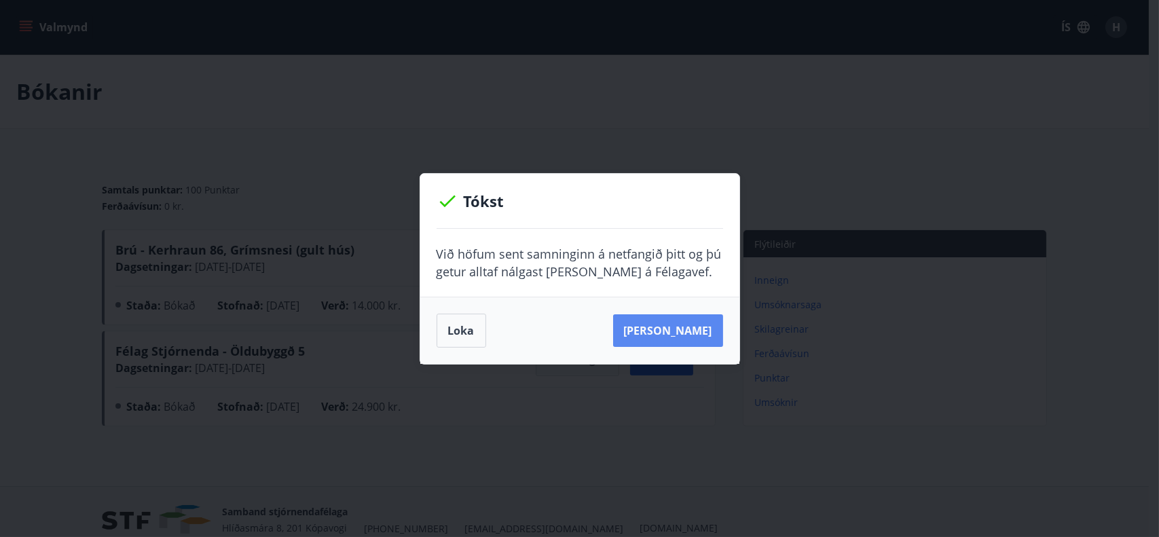
click at [682, 328] on button "Sjá samning" at bounding box center [668, 330] width 110 height 33
click at [463, 331] on button "Loka" at bounding box center [461, 331] width 50 height 34
